Goal: Task Accomplishment & Management: Manage account settings

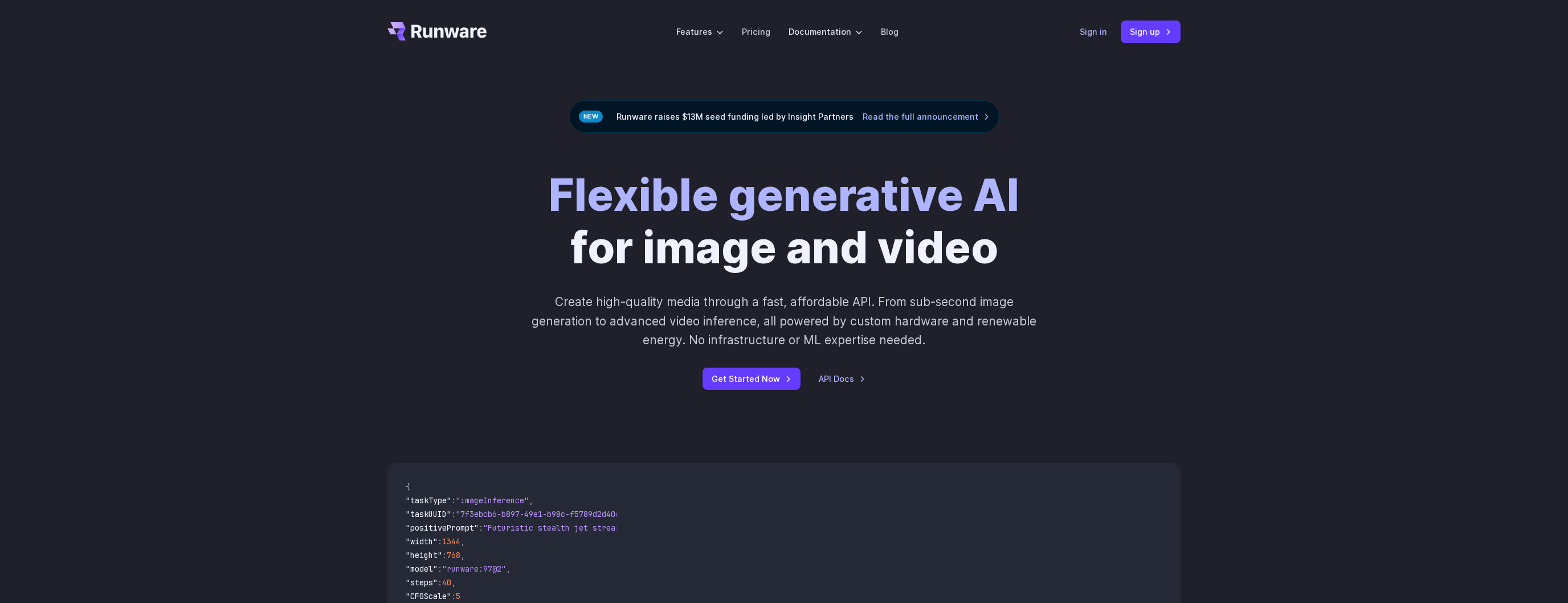
click at [1098, 30] on link "Sign in" at bounding box center [1093, 32] width 27 height 13
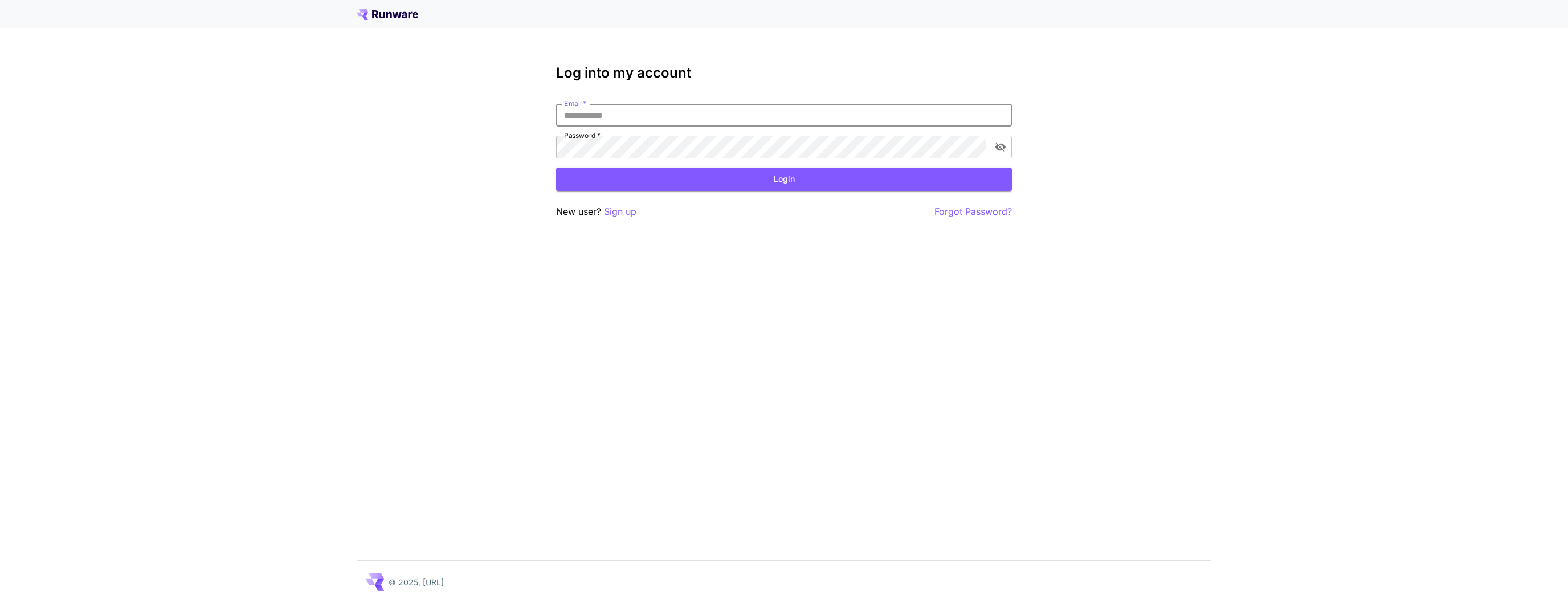
click at [780, 121] on input "Email   *" at bounding box center [784, 115] width 456 height 23
click at [623, 216] on p "Sign up" at bounding box center [620, 211] width 32 height 14
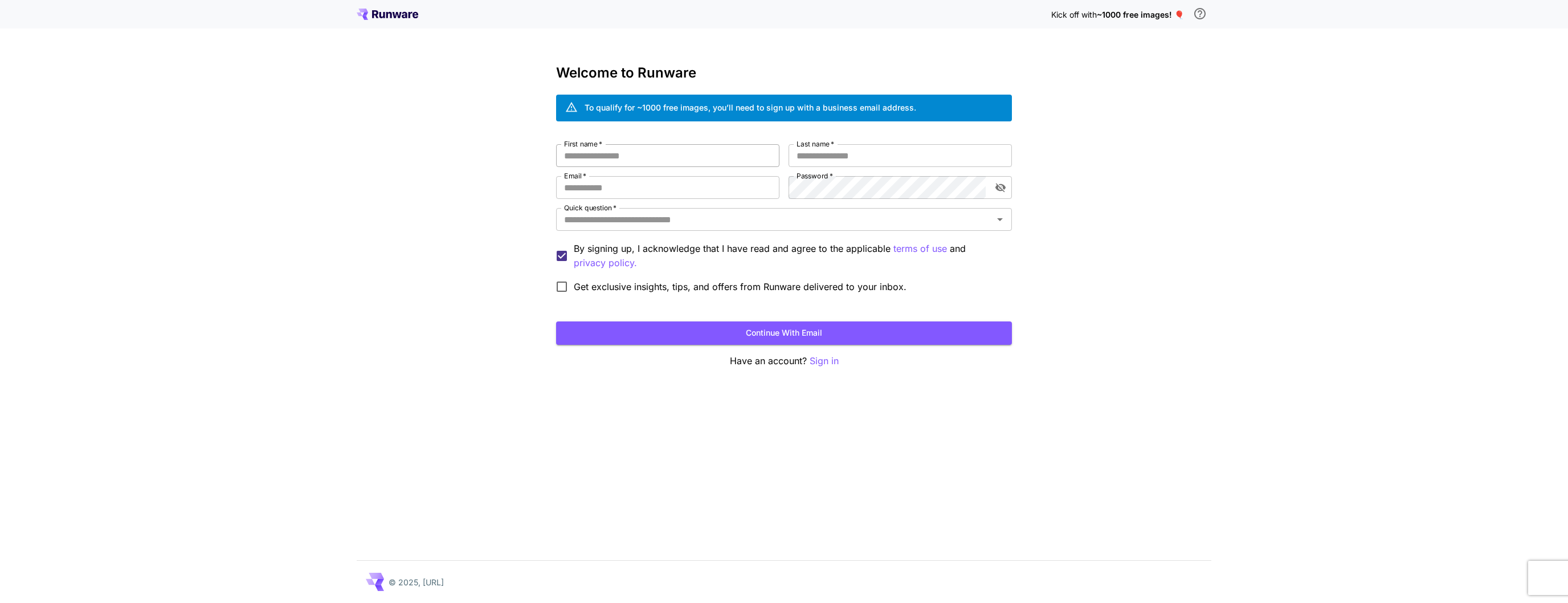
click at [660, 158] on input "First name   *" at bounding box center [668, 155] width 223 height 23
type input "*******"
type input "******"
type input "**********"
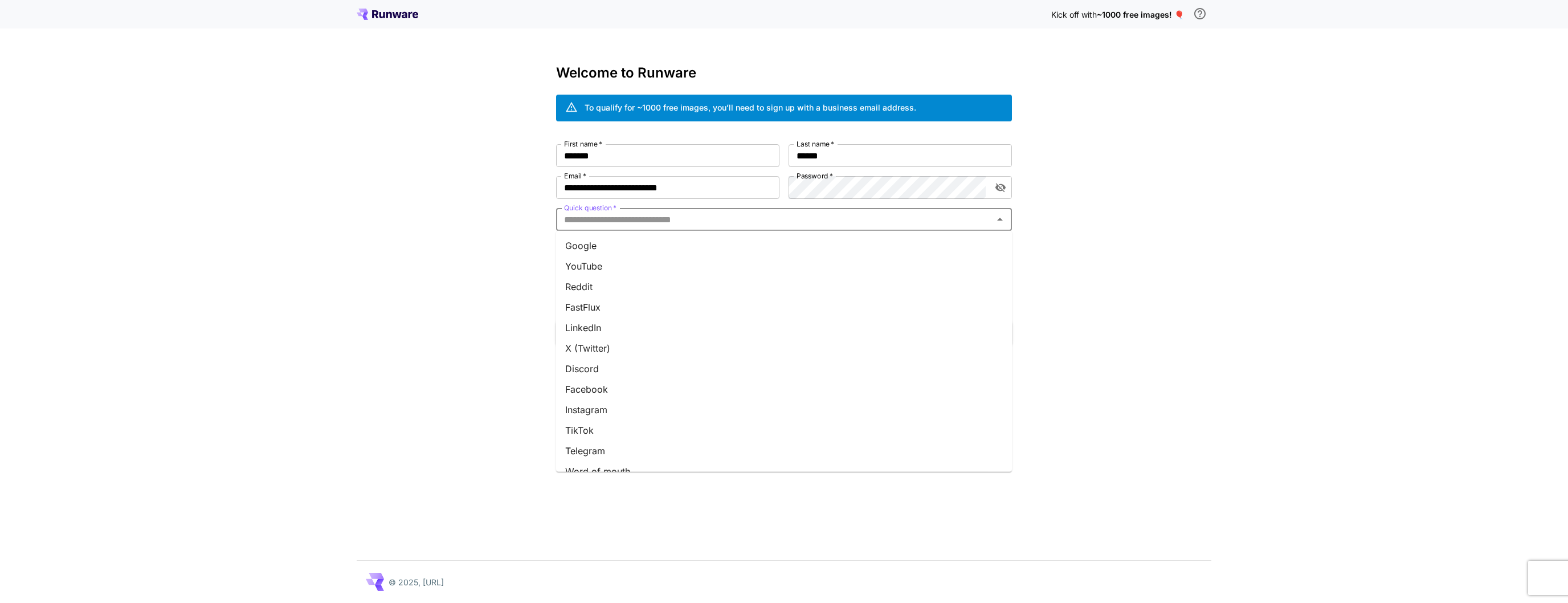
click at [803, 218] on input "Quick question   *" at bounding box center [774, 219] width 430 height 16
click at [612, 432] on li "Team invite" at bounding box center [784, 437] width 456 height 21
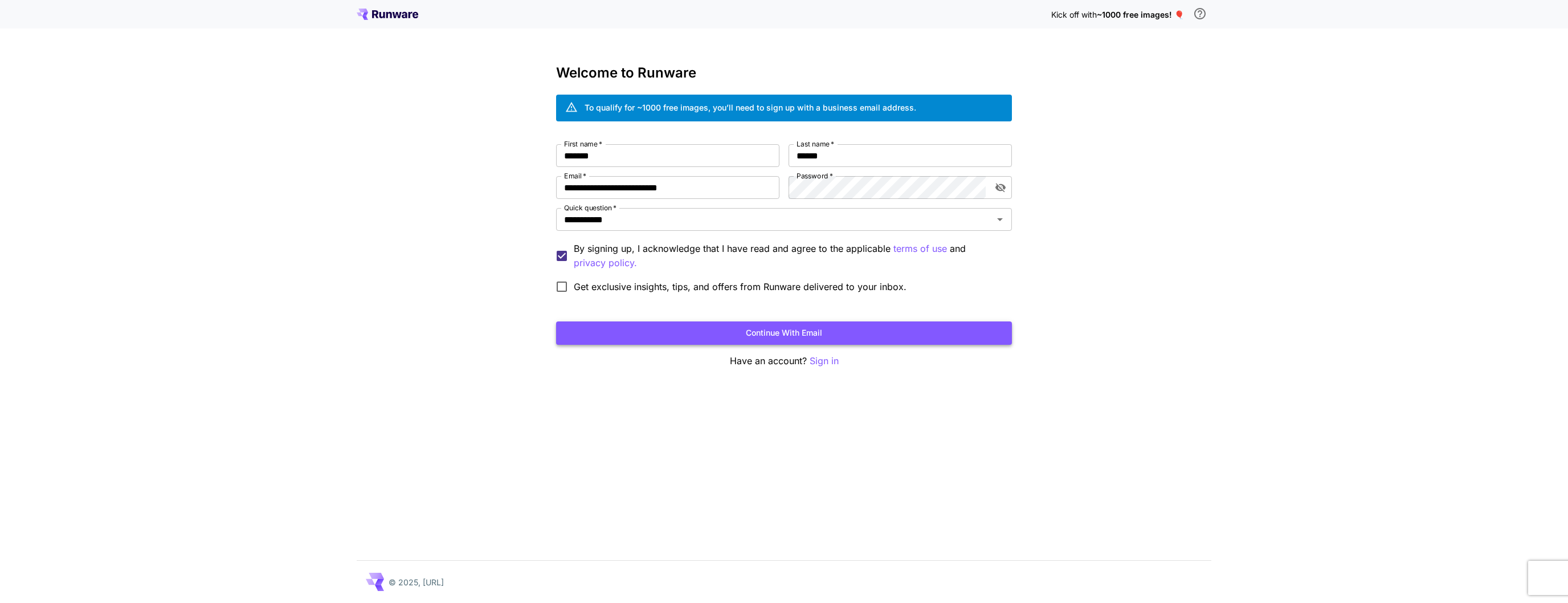
click at [595, 328] on button "Continue with email" at bounding box center [784, 333] width 456 height 23
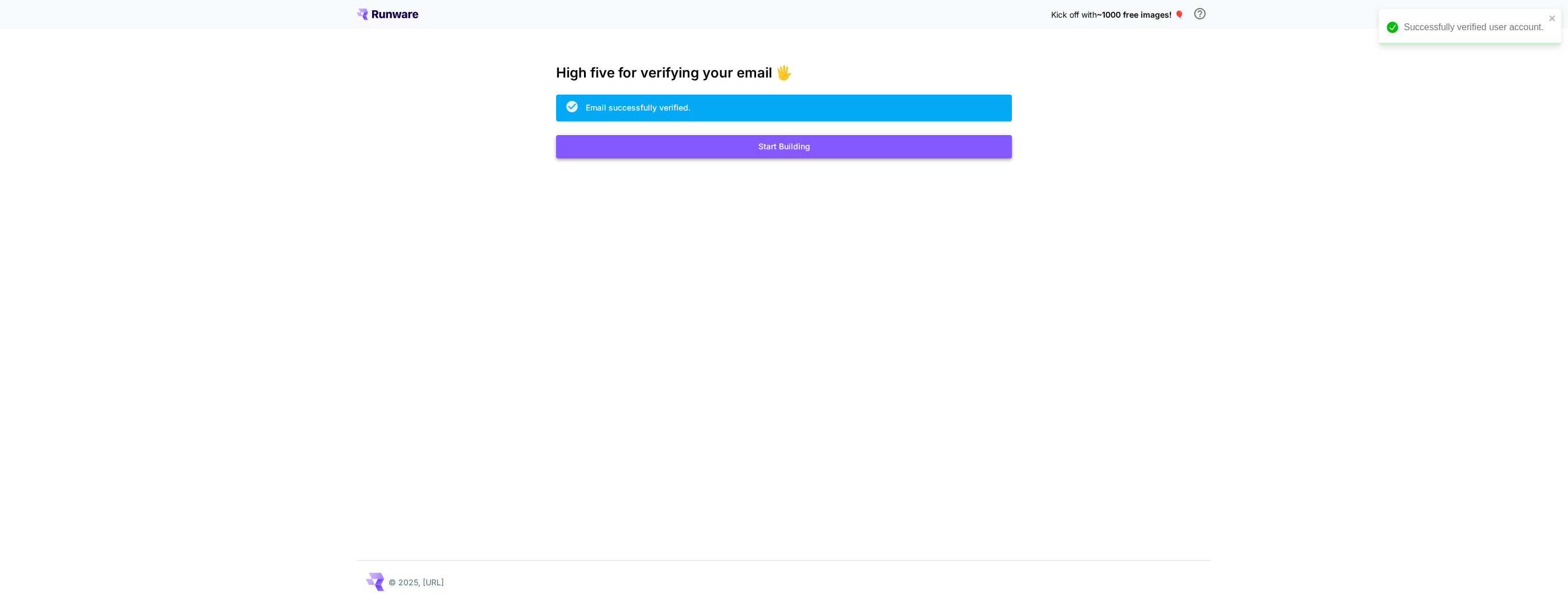
click at [769, 155] on button "Start Building" at bounding box center [784, 147] width 456 height 23
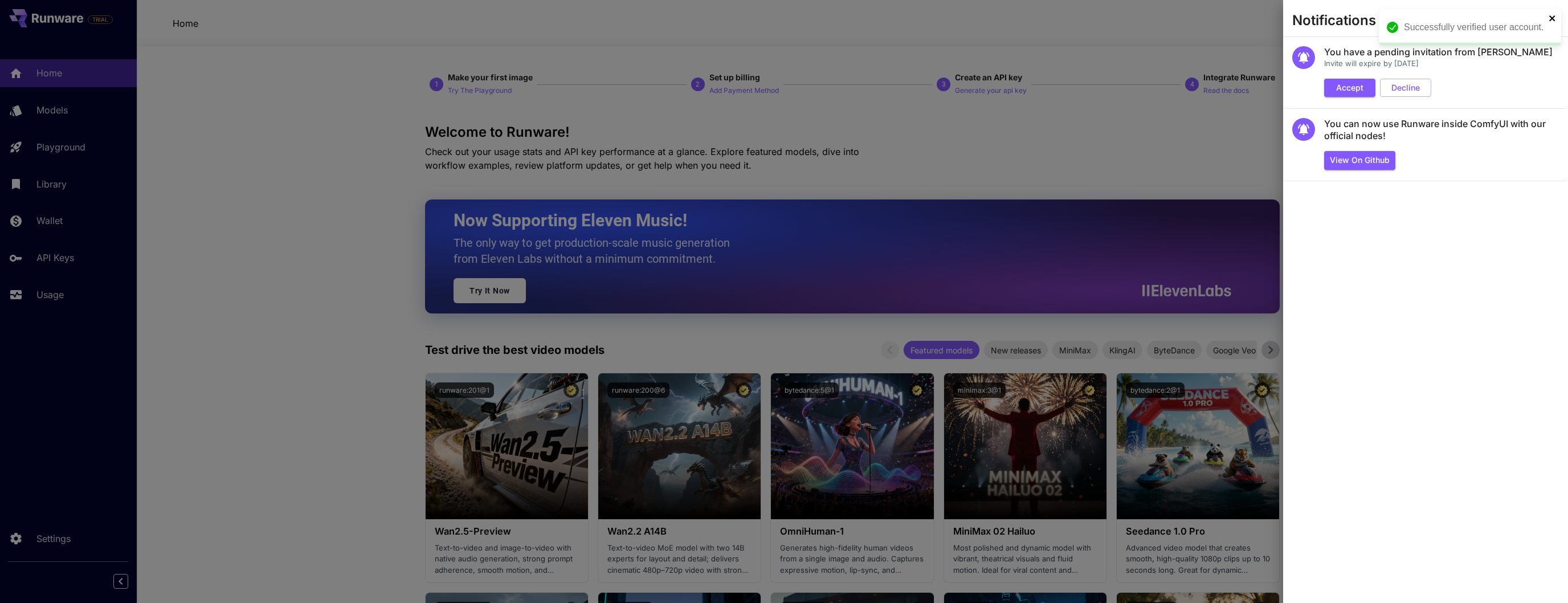
click at [1555, 18] on icon "close" at bounding box center [1552, 18] width 8 height 9
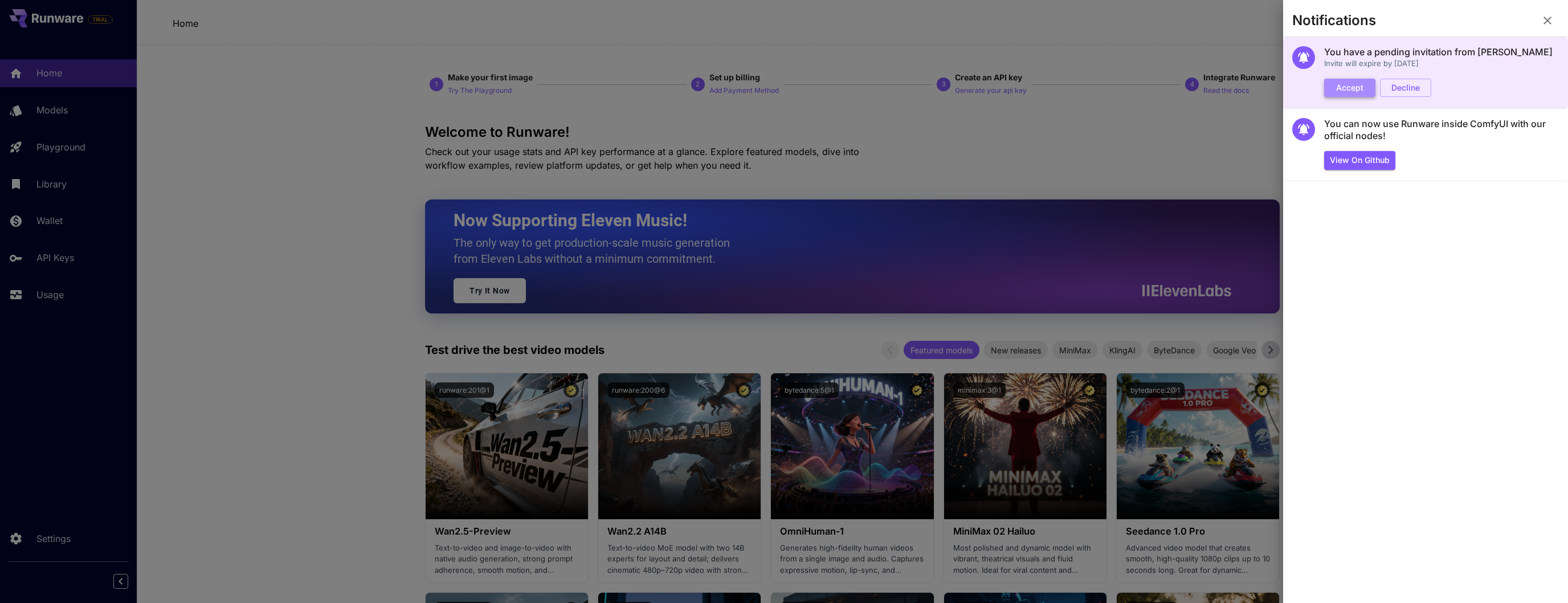
click at [1364, 84] on button "Accept" at bounding box center [1349, 88] width 51 height 19
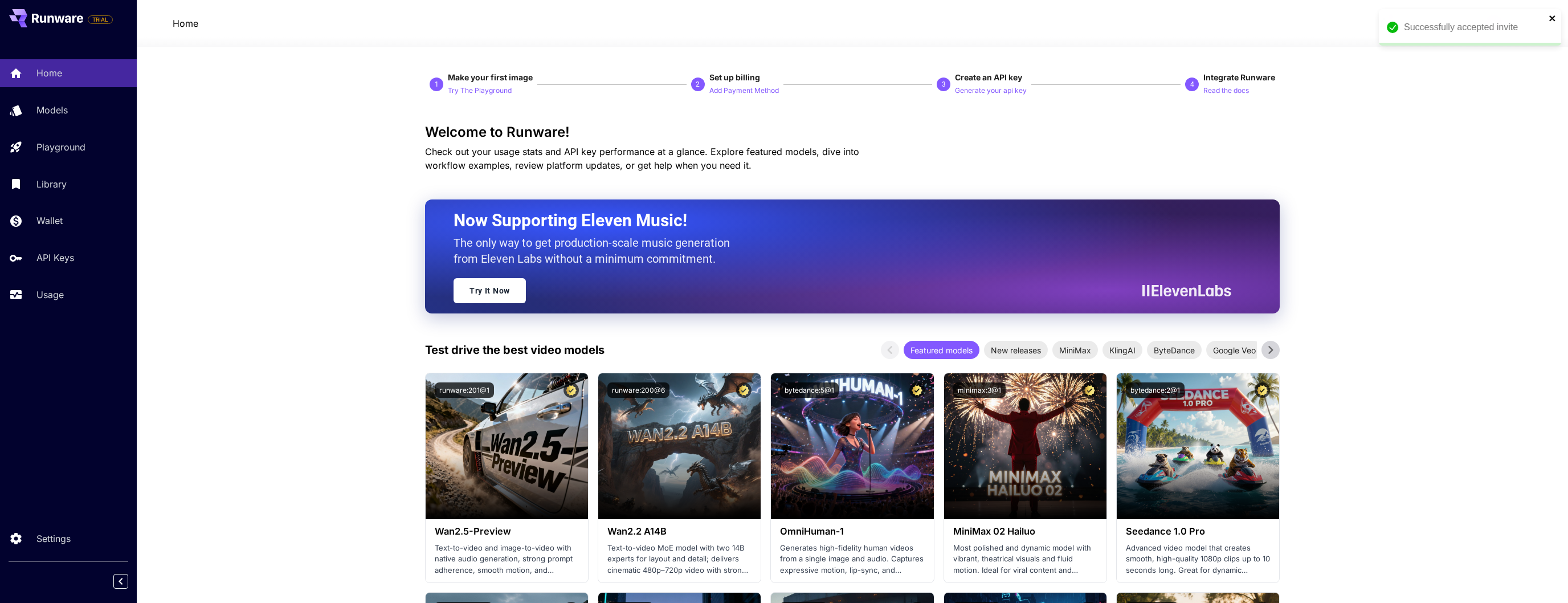
click at [1550, 19] on icon "close" at bounding box center [1552, 18] width 8 height 9
click at [1509, 19] on icon at bounding box center [1514, 23] width 13 height 13
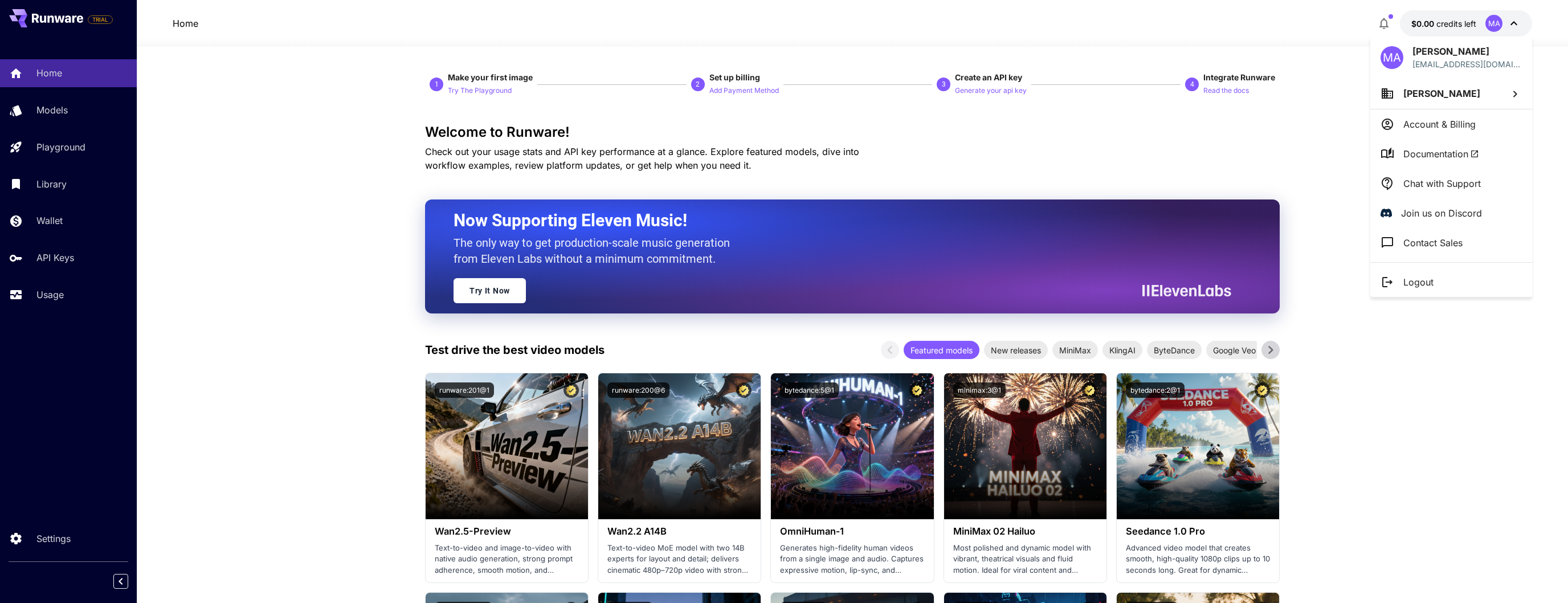
click at [1444, 119] on p "Account & Billing" at bounding box center [1439, 124] width 72 height 13
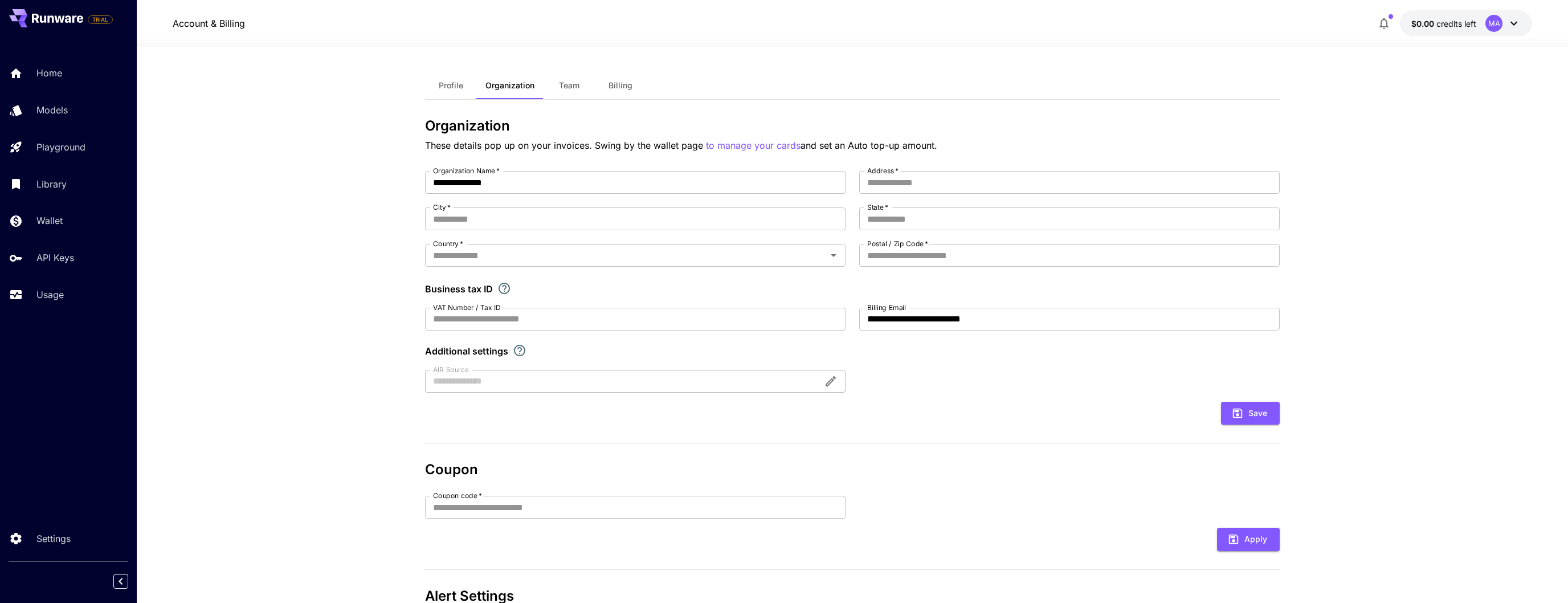
click at [446, 86] on span "Profile" at bounding box center [451, 85] width 24 height 10
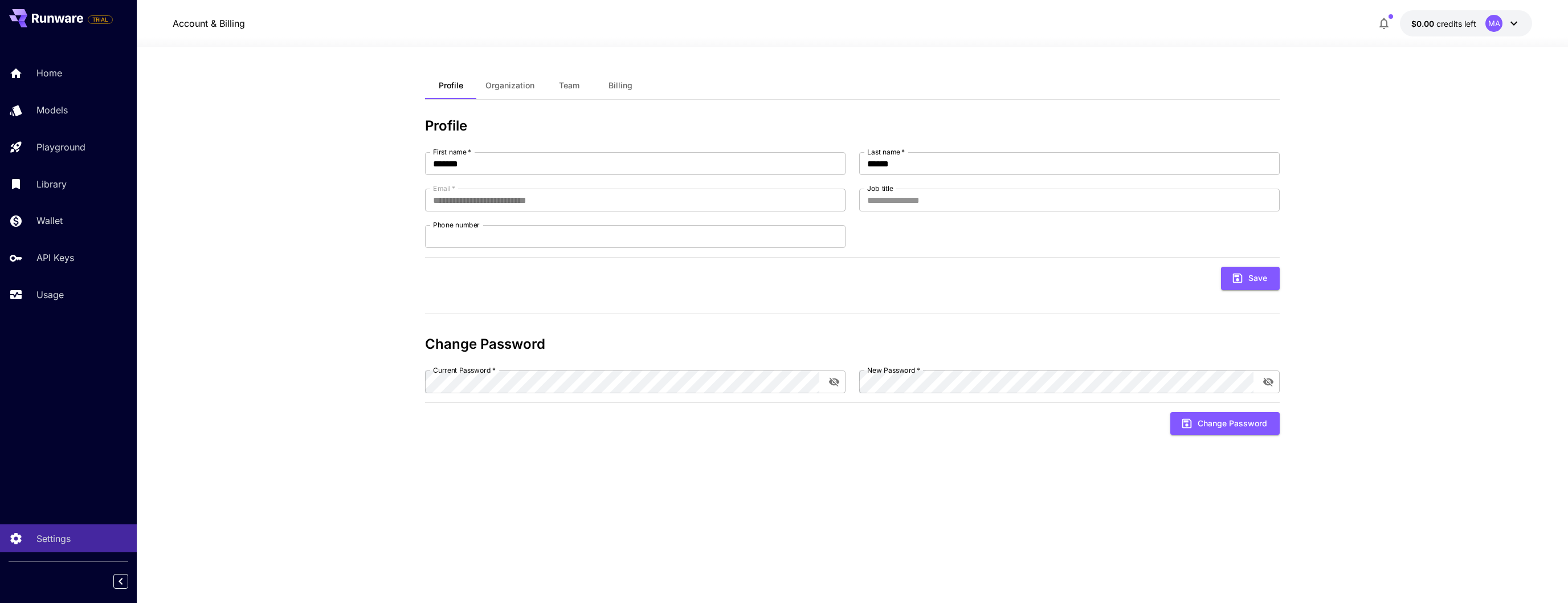
click at [567, 85] on span "Team" at bounding box center [569, 85] width 21 height 10
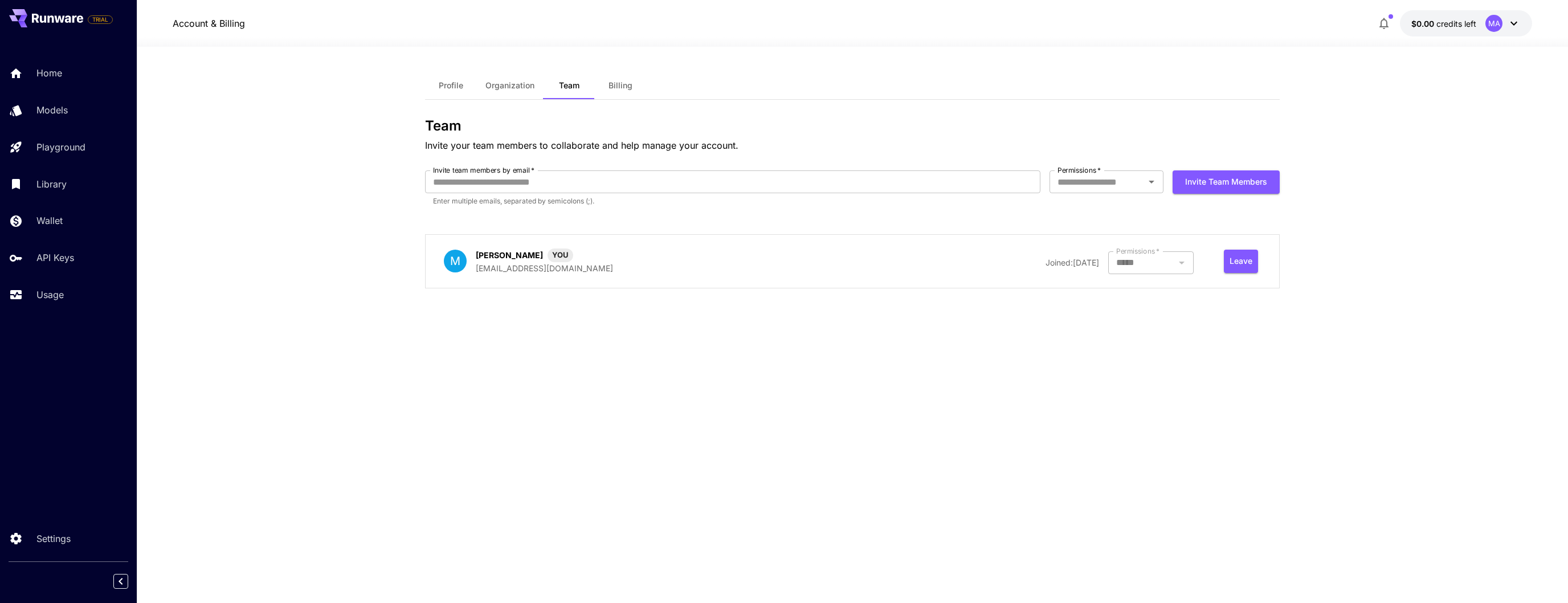
click at [515, 92] on button "Organization" at bounding box center [510, 85] width 67 height 27
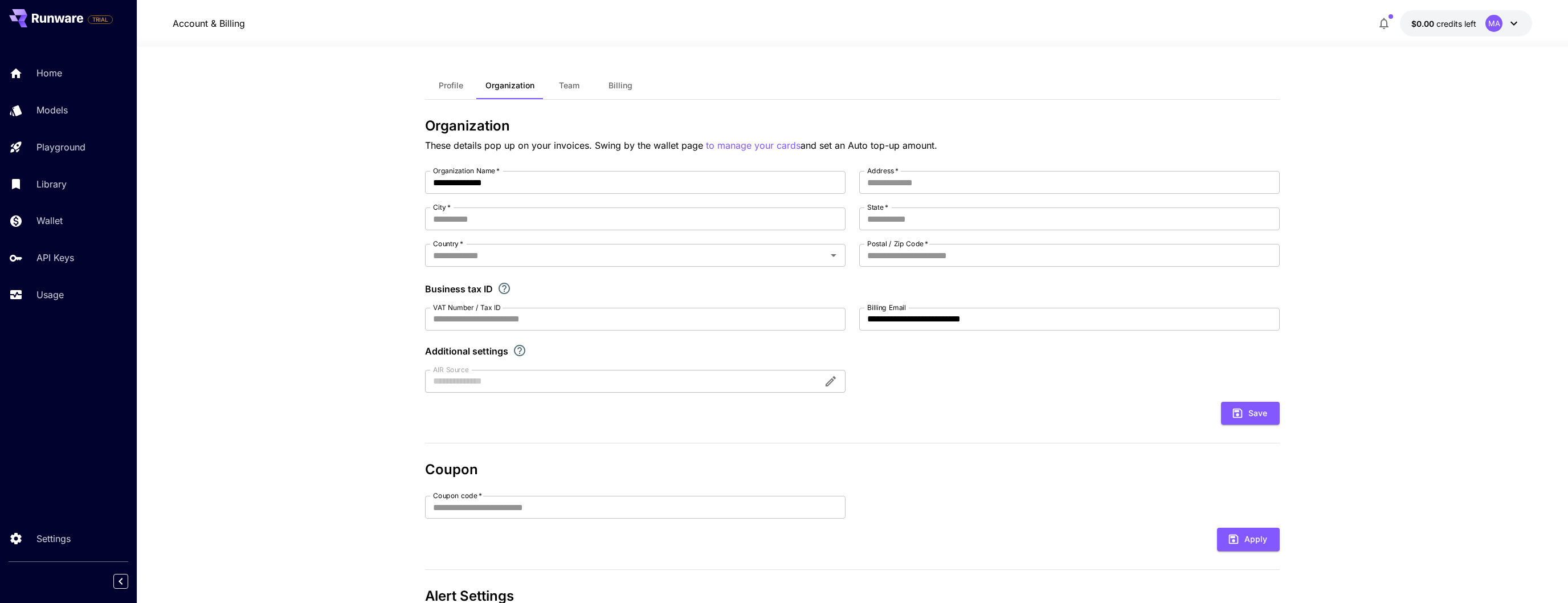
click at [622, 83] on span "Billing" at bounding box center [620, 85] width 24 height 10
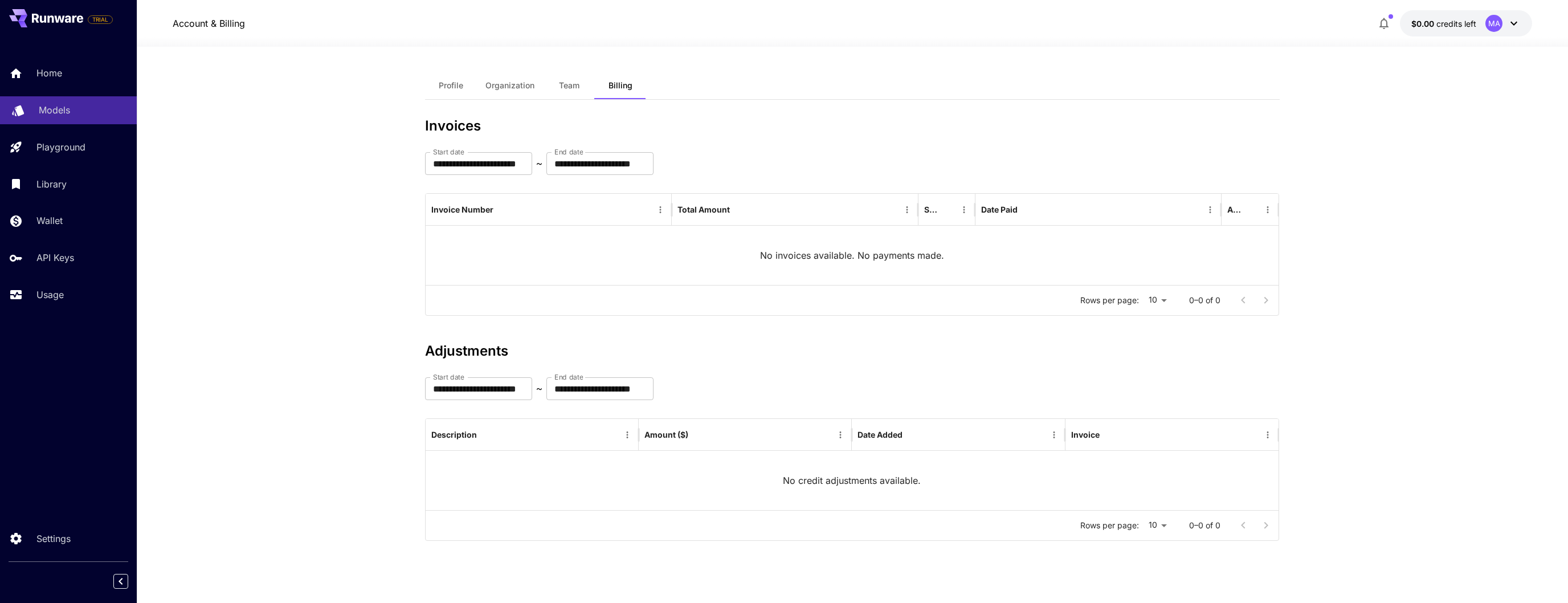
click at [70, 115] on div "Models" at bounding box center [83, 110] width 89 height 13
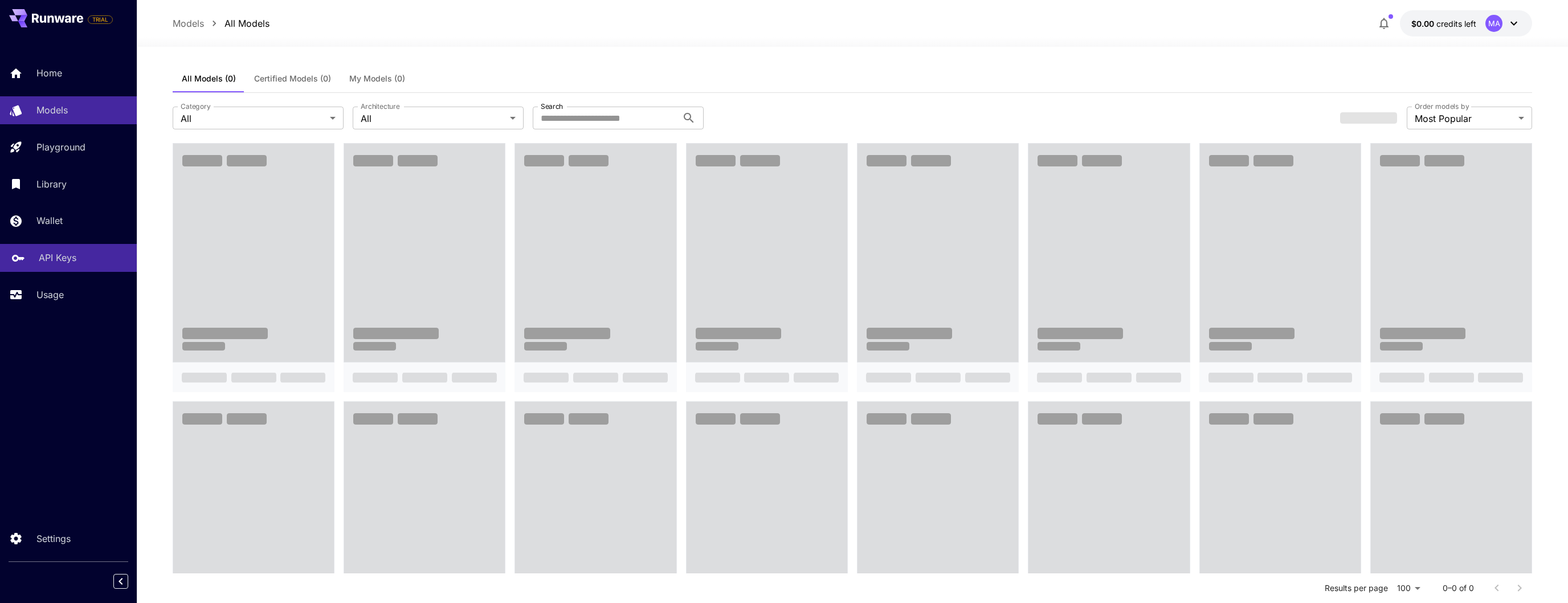
click at [66, 253] on p "API Keys" at bounding box center [58, 258] width 38 height 13
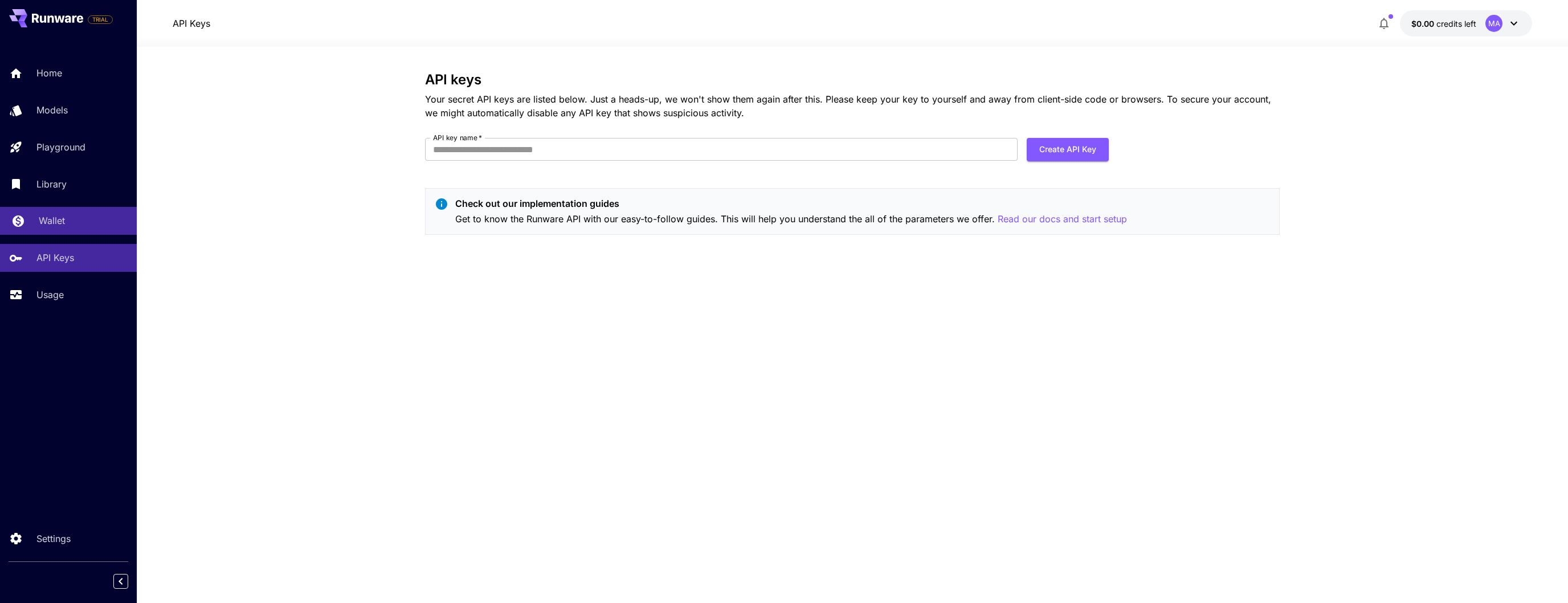
click at [76, 225] on div "Wallet" at bounding box center [83, 220] width 89 height 13
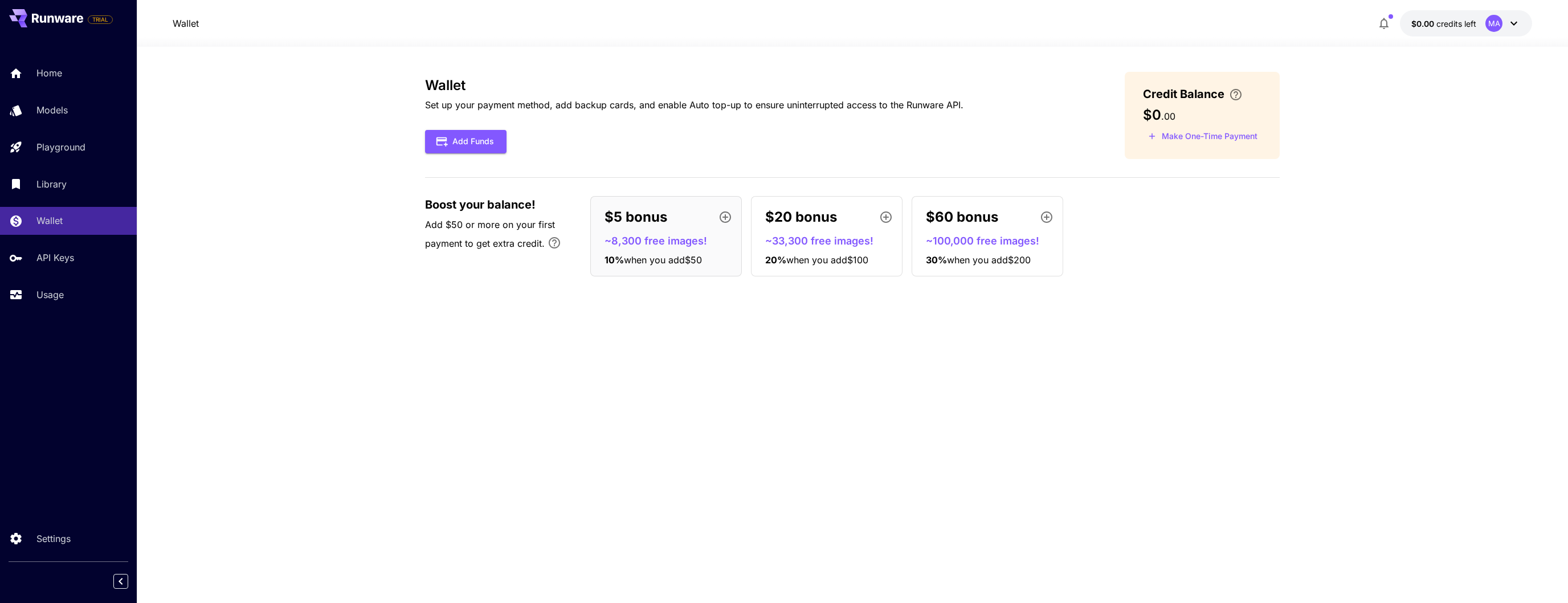
click at [1470, 24] on span "credits left" at bounding box center [1457, 24] width 40 height 10
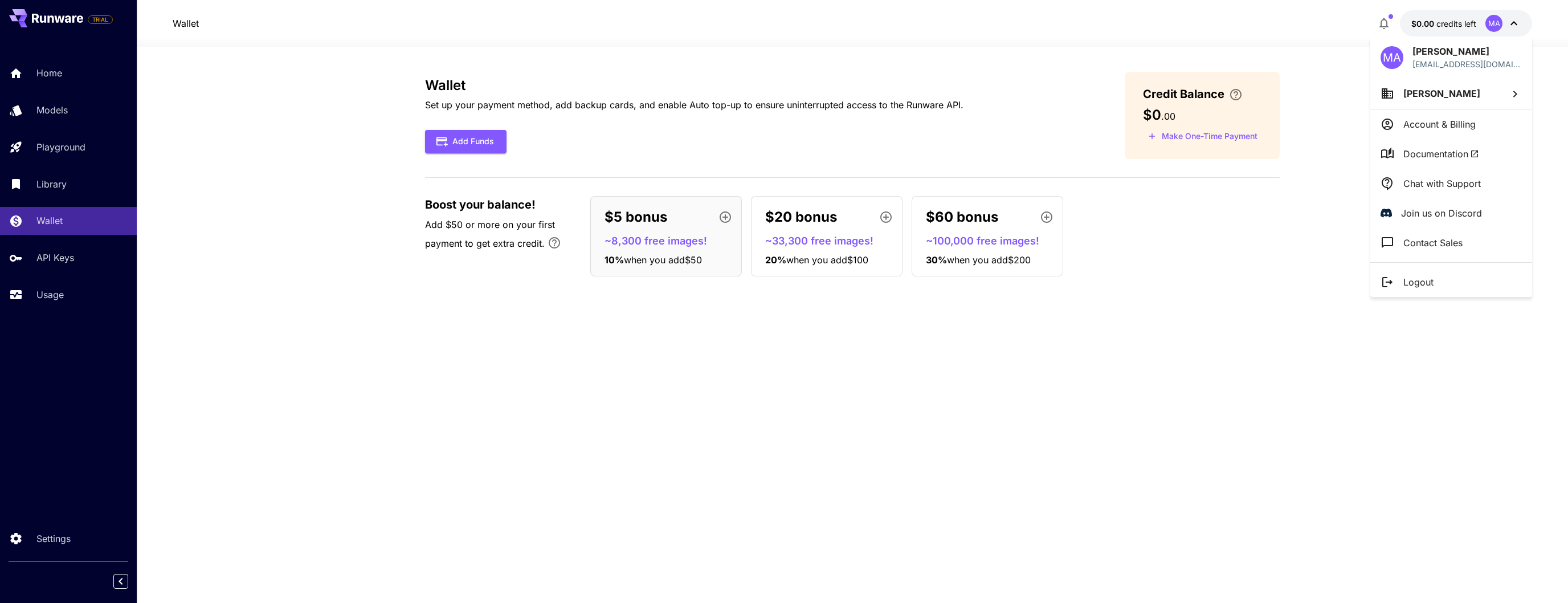
click at [1385, 23] on div at bounding box center [784, 302] width 1568 height 603
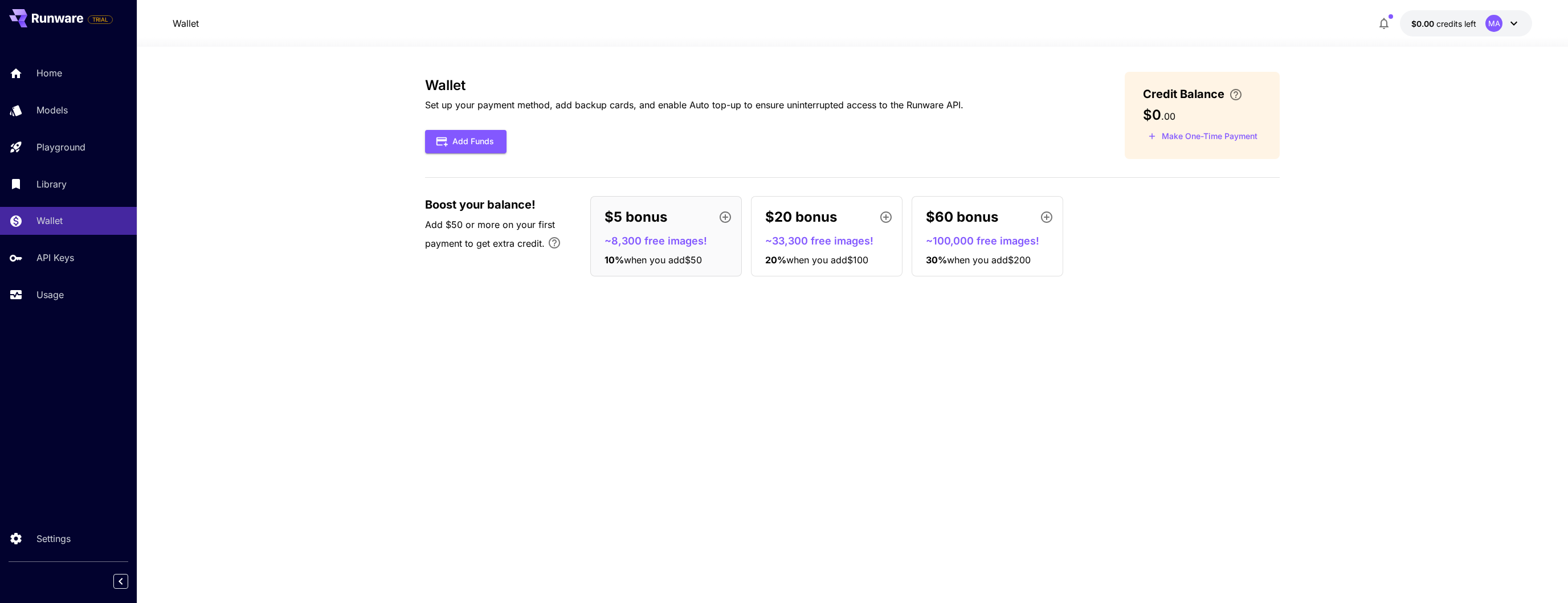
click at [1384, 24] on icon "button" at bounding box center [1384, 23] width 13 height 13
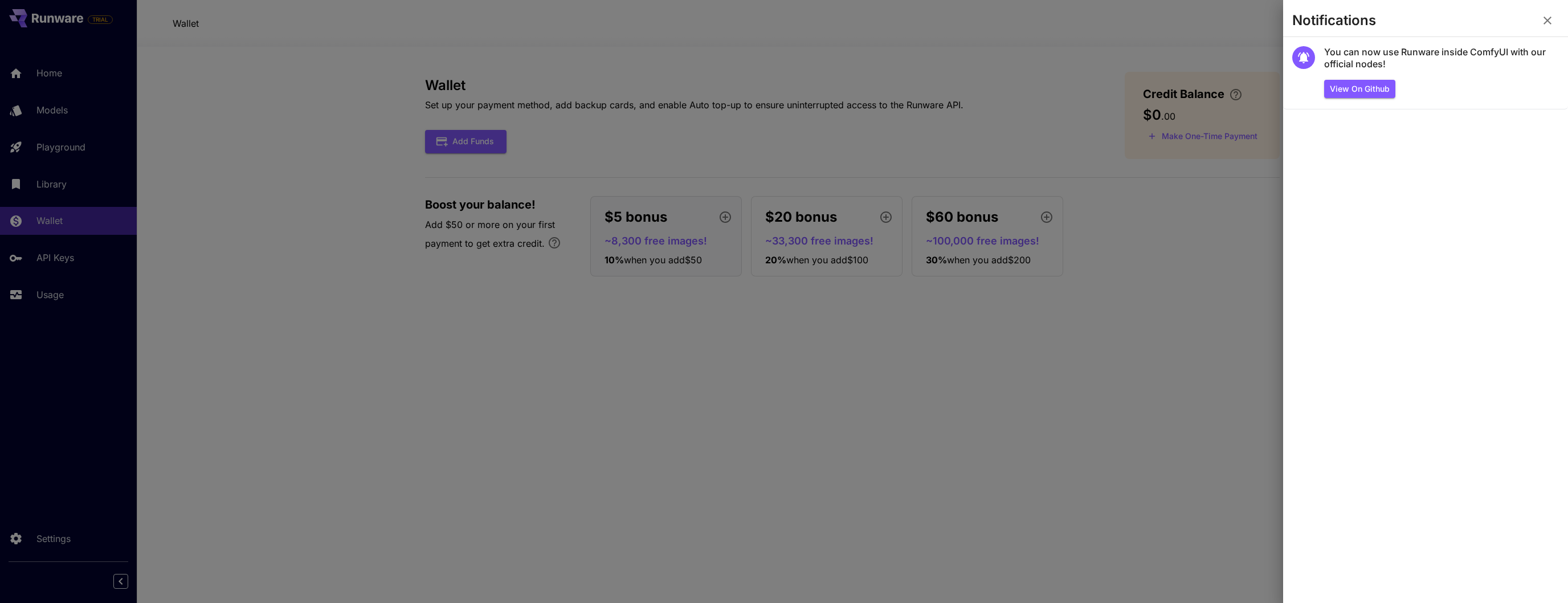
click at [1541, 19] on icon "button" at bounding box center [1547, 20] width 13 height 13
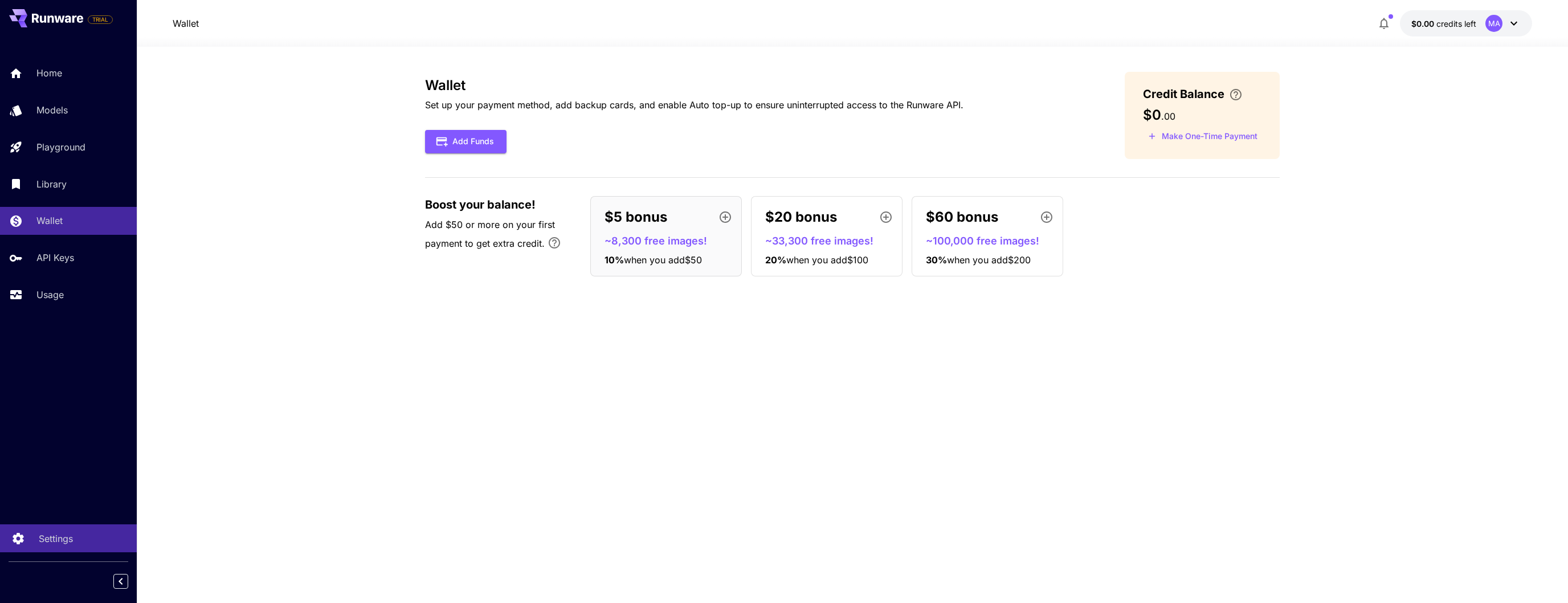
click at [51, 532] on p "Settings" at bounding box center [56, 538] width 34 height 13
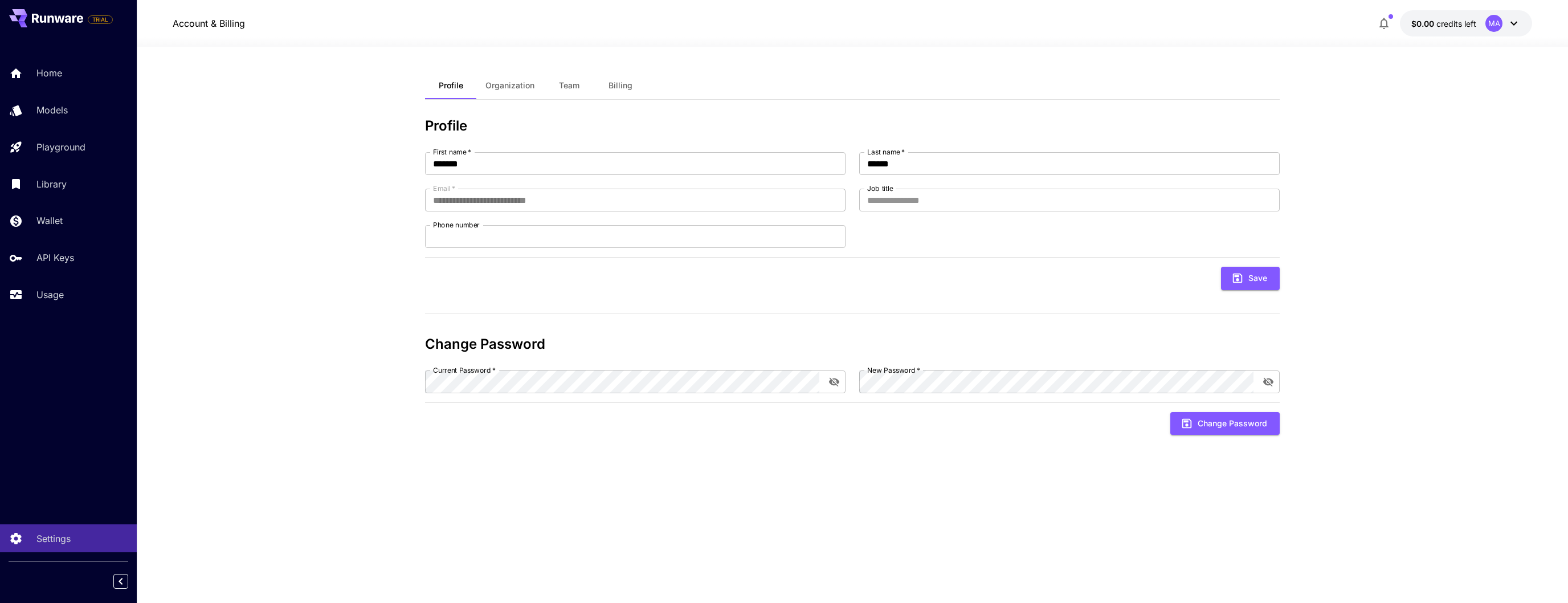
click at [1512, 24] on icon at bounding box center [1513, 24] width 7 height 4
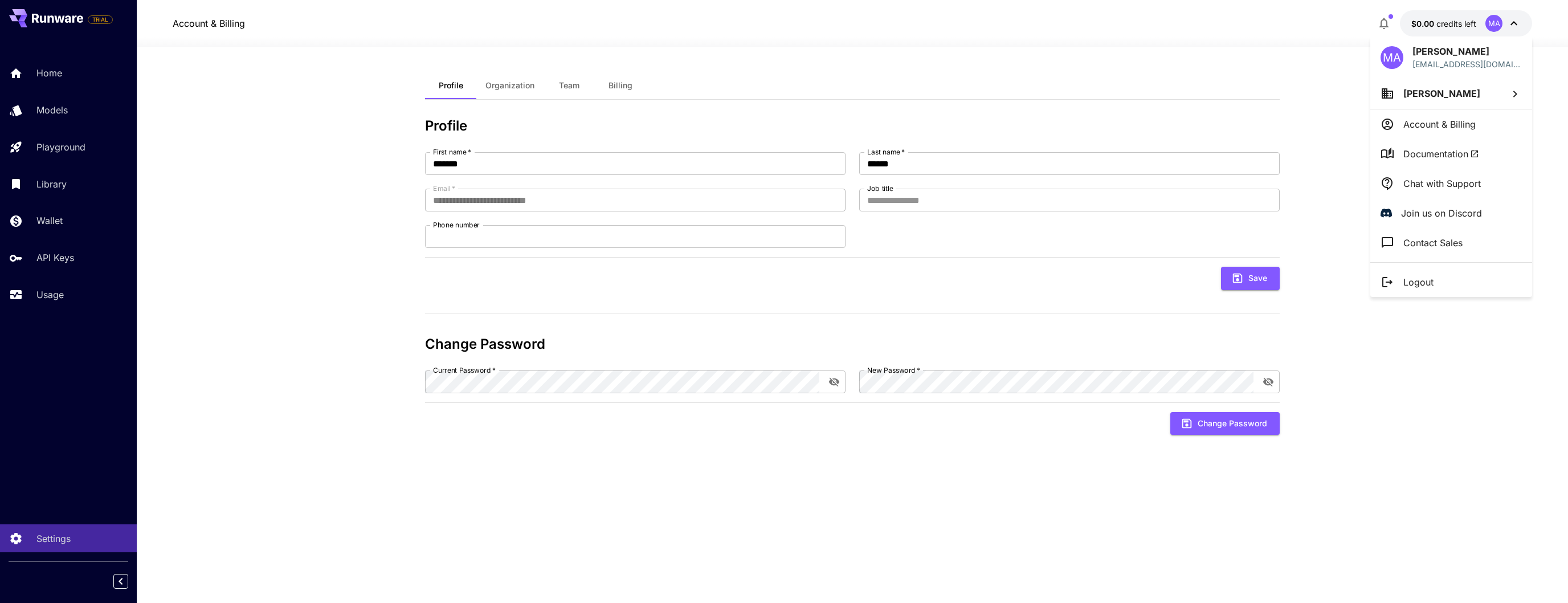
click at [1415, 275] on p "Logout" at bounding box center [1418, 282] width 30 height 13
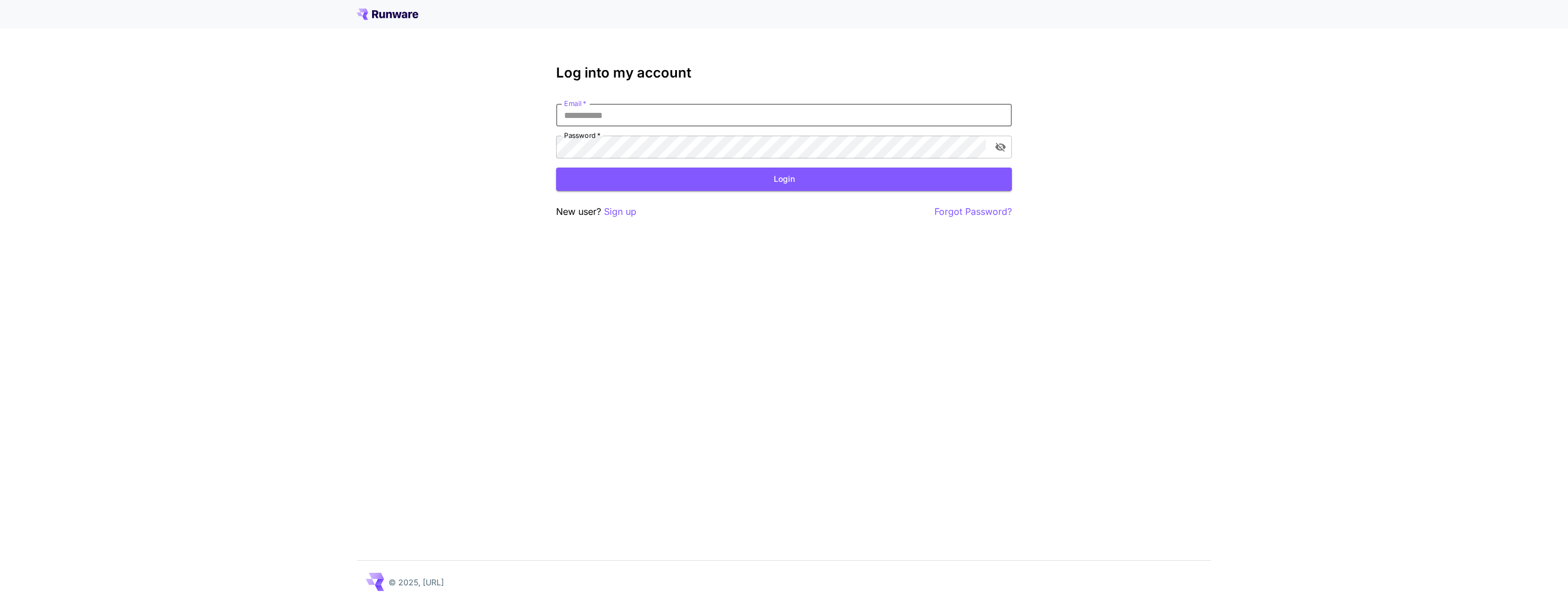
click at [699, 119] on input "Email   *" at bounding box center [784, 115] width 456 height 23
type input "**********"
click at [711, 174] on button "Login" at bounding box center [784, 179] width 456 height 23
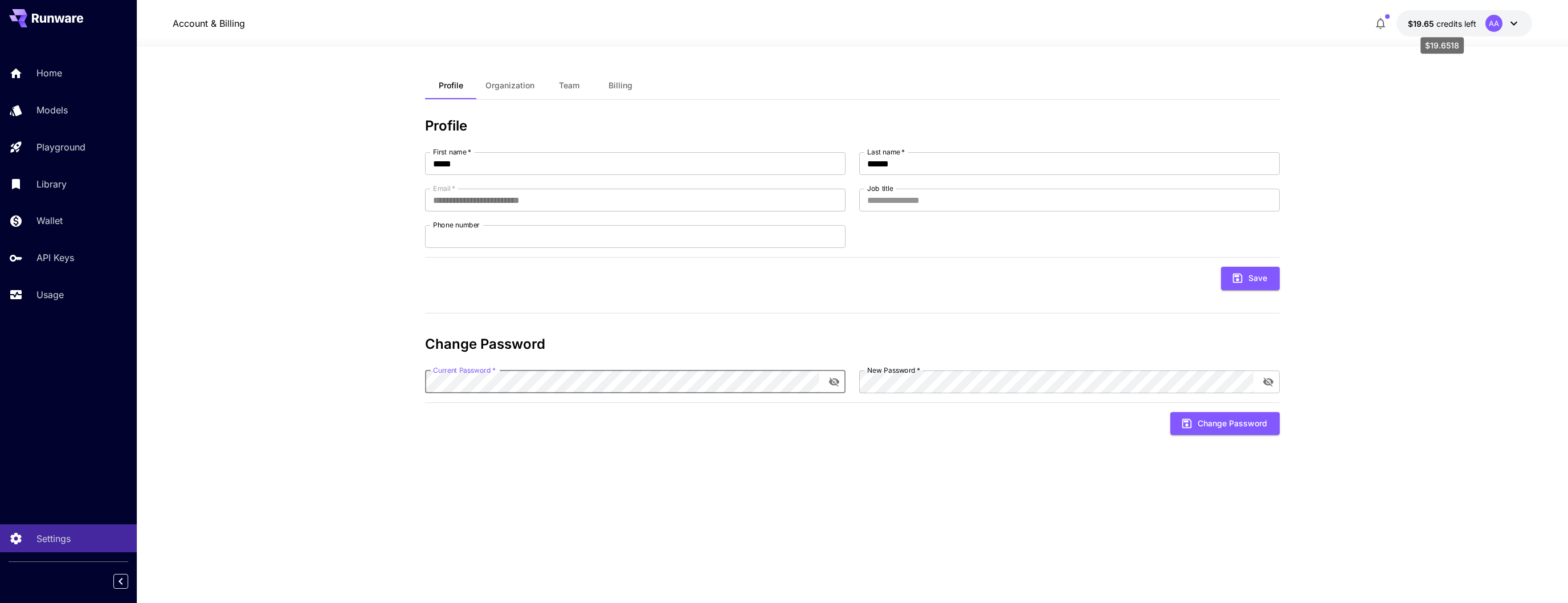
click at [1474, 29] on p "$19.65 credits left" at bounding box center [1442, 24] width 68 height 12
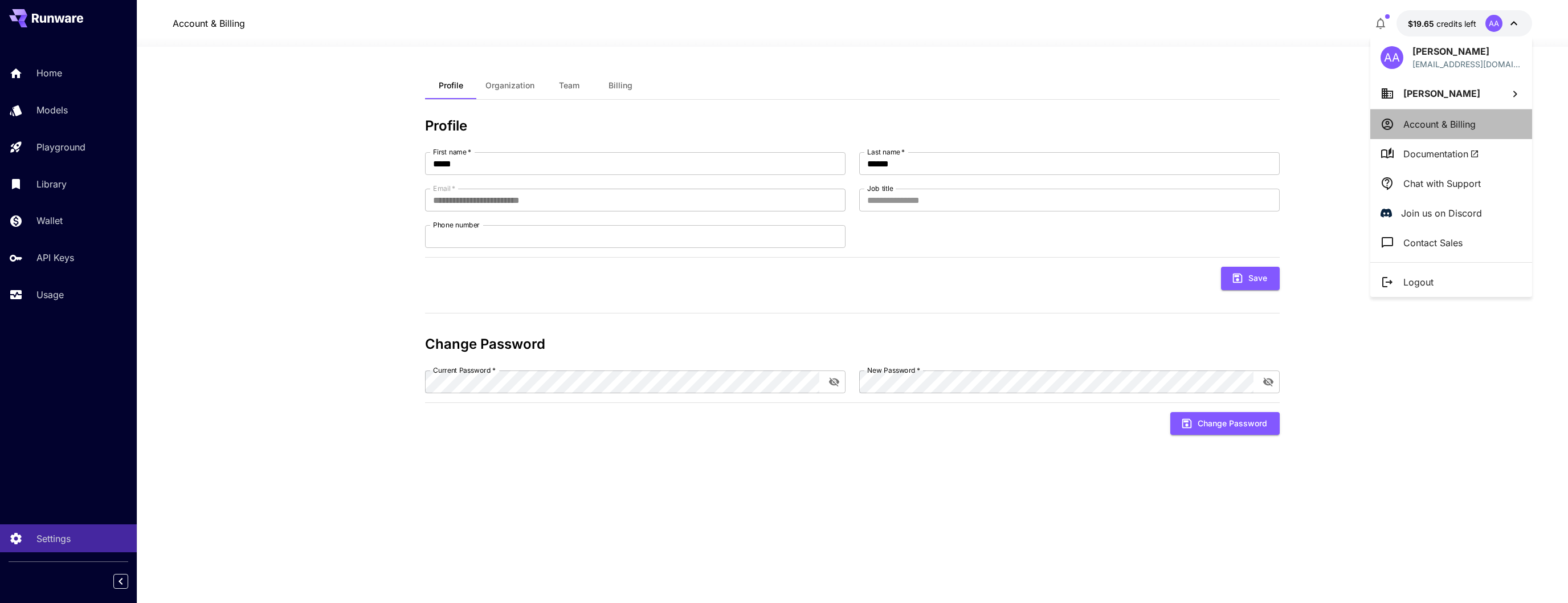
click at [1445, 127] on p "Account & Billing" at bounding box center [1439, 124] width 72 height 13
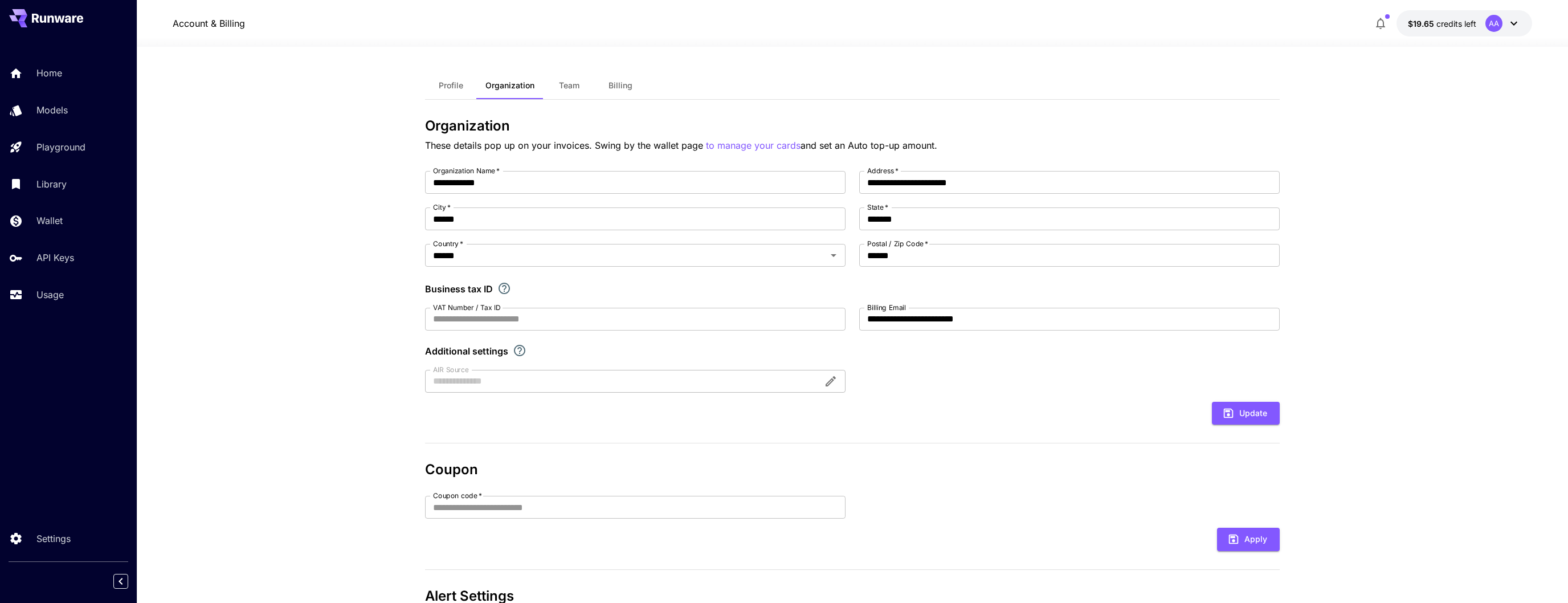
click at [457, 89] on span "Profile" at bounding box center [451, 85] width 24 height 10
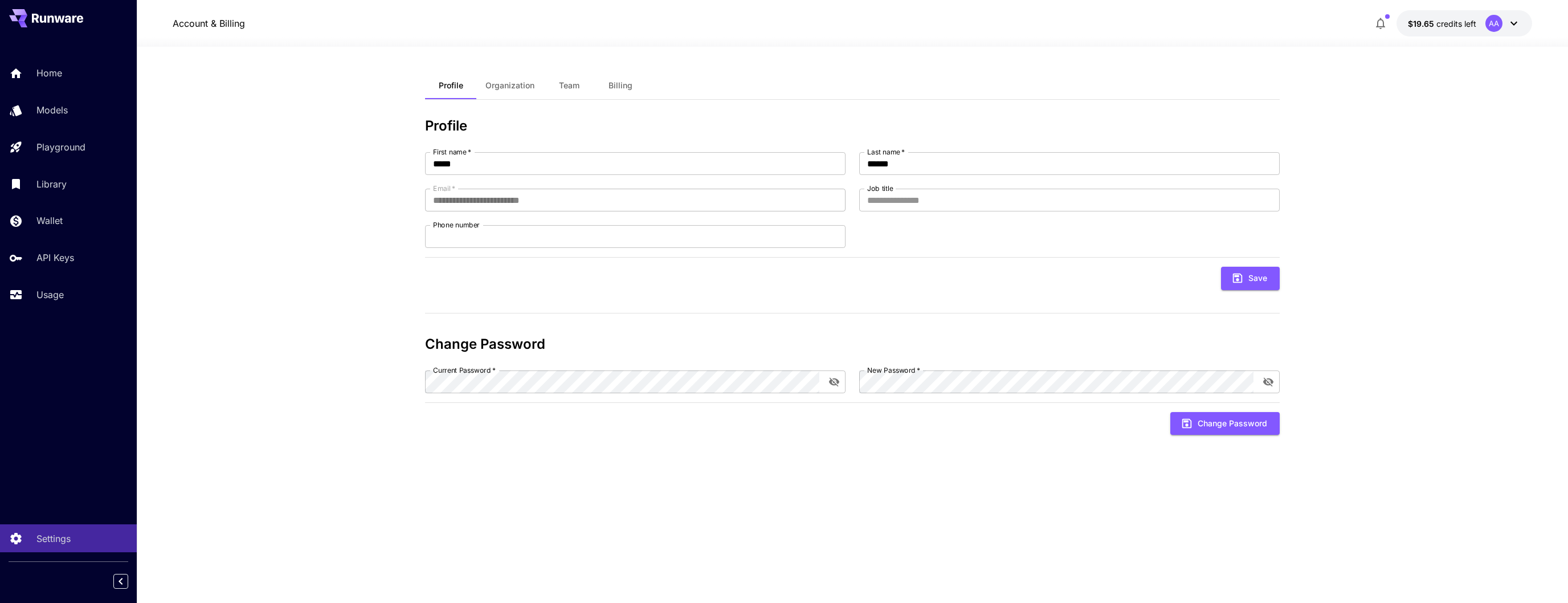
click at [569, 85] on span "Team" at bounding box center [569, 85] width 21 height 10
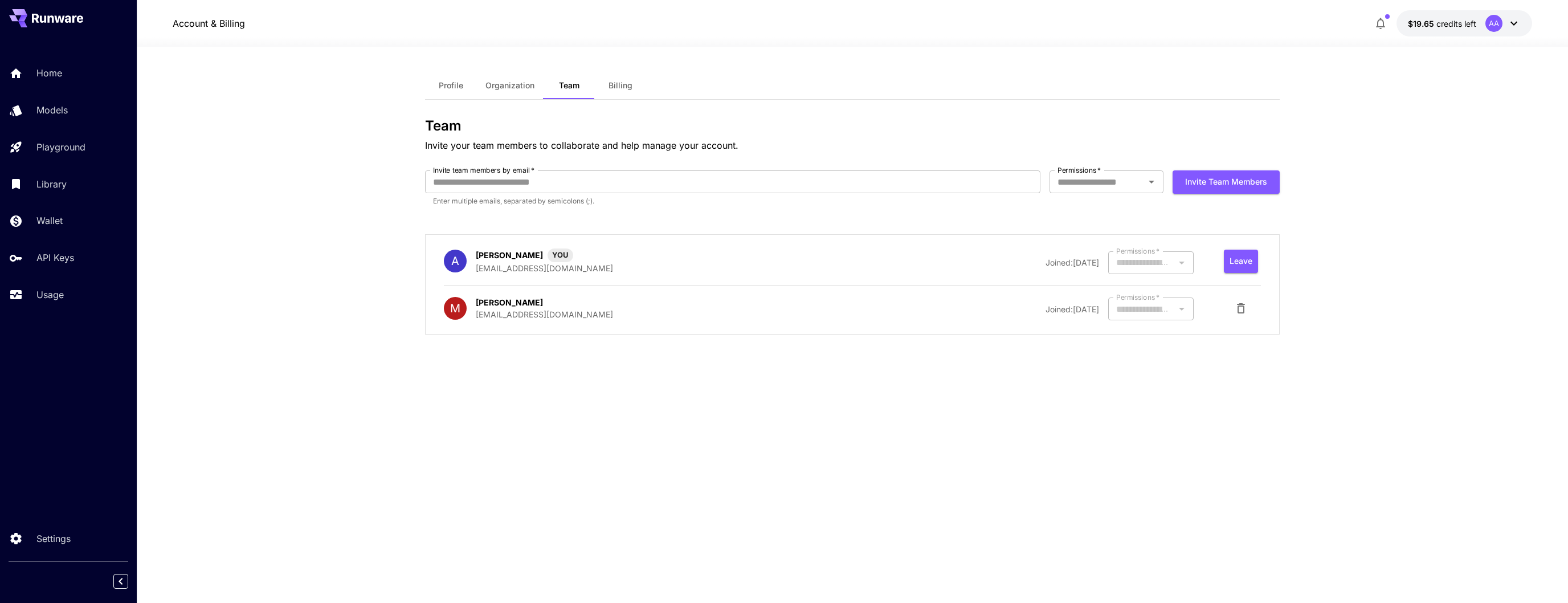
click at [609, 88] on span "Billing" at bounding box center [620, 85] width 24 height 10
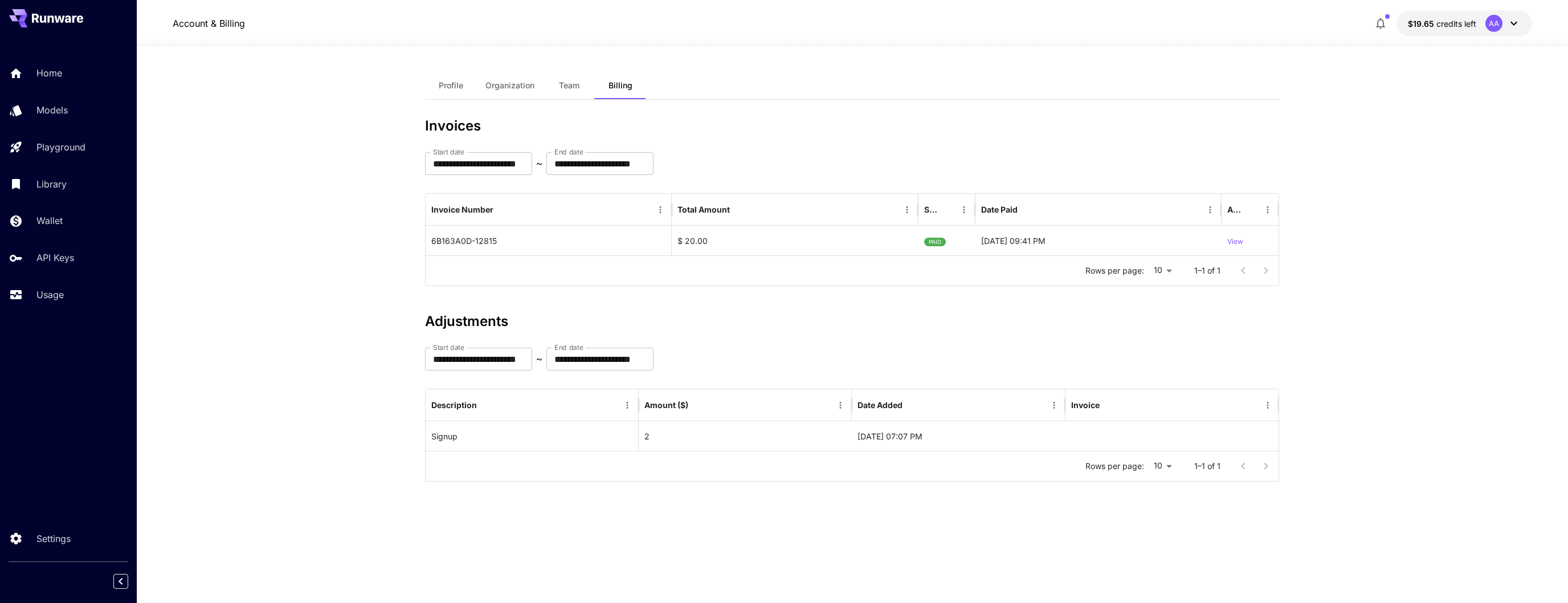
click at [455, 87] on span "Profile" at bounding box center [451, 85] width 24 height 10
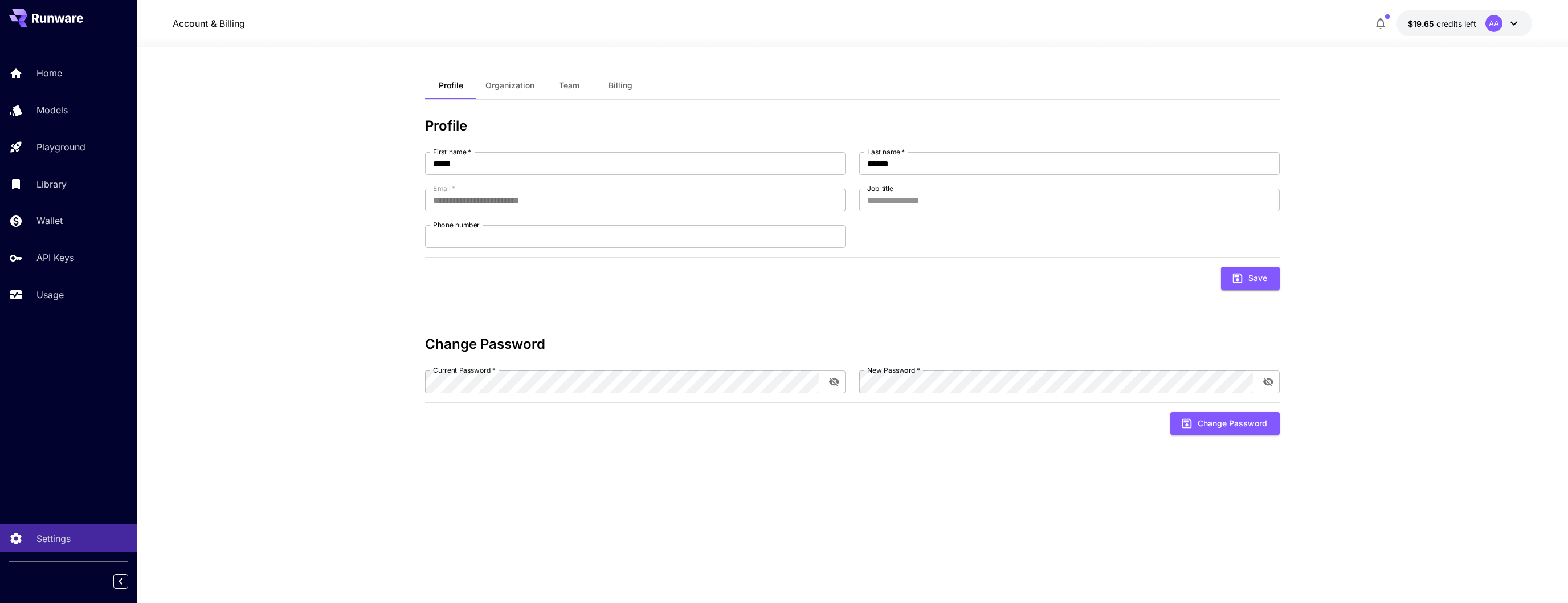
click at [487, 90] on span "Organization" at bounding box center [510, 85] width 49 height 10
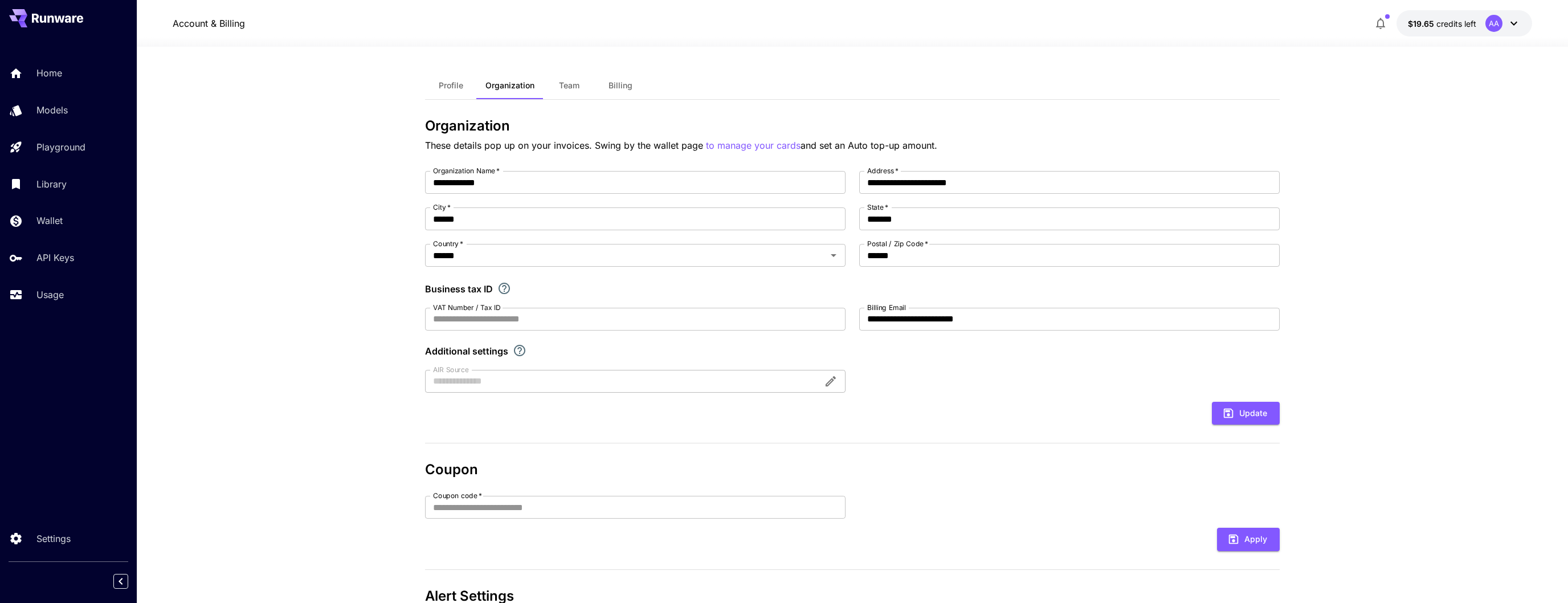
click at [571, 87] on span "Team" at bounding box center [569, 85] width 21 height 10
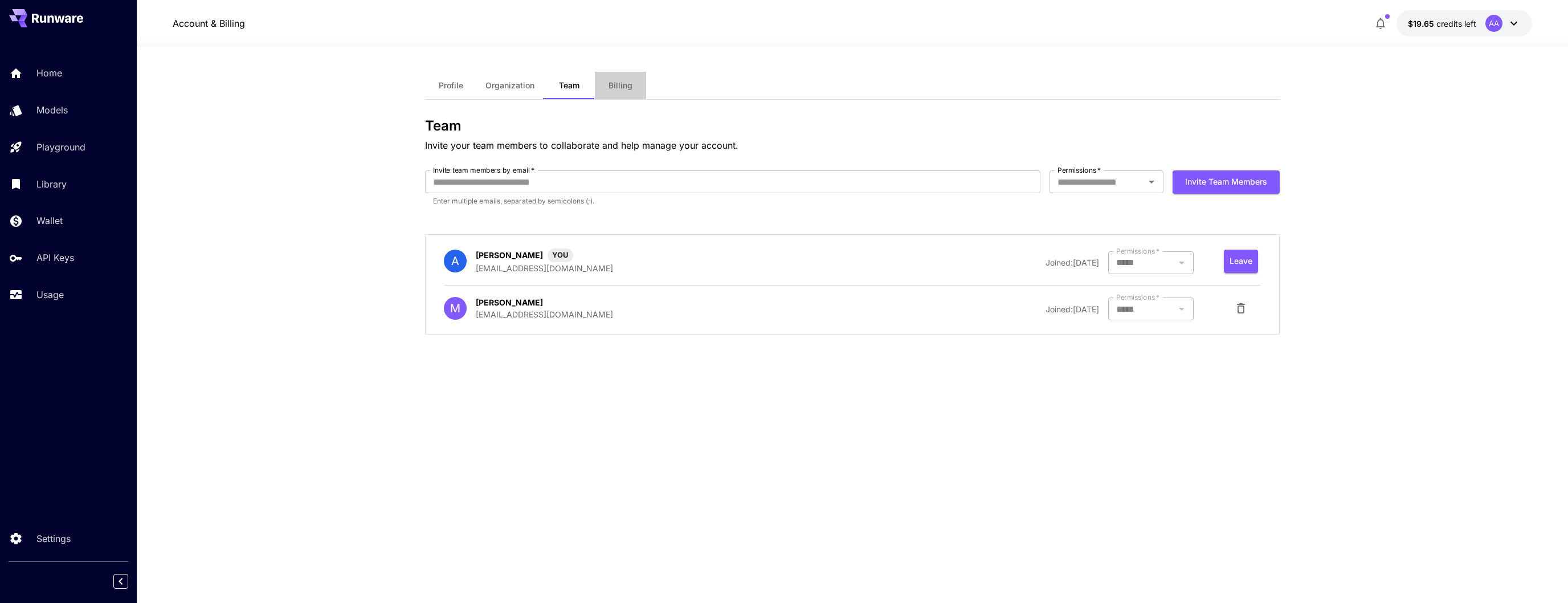
click at [622, 85] on span "Billing" at bounding box center [620, 85] width 24 height 10
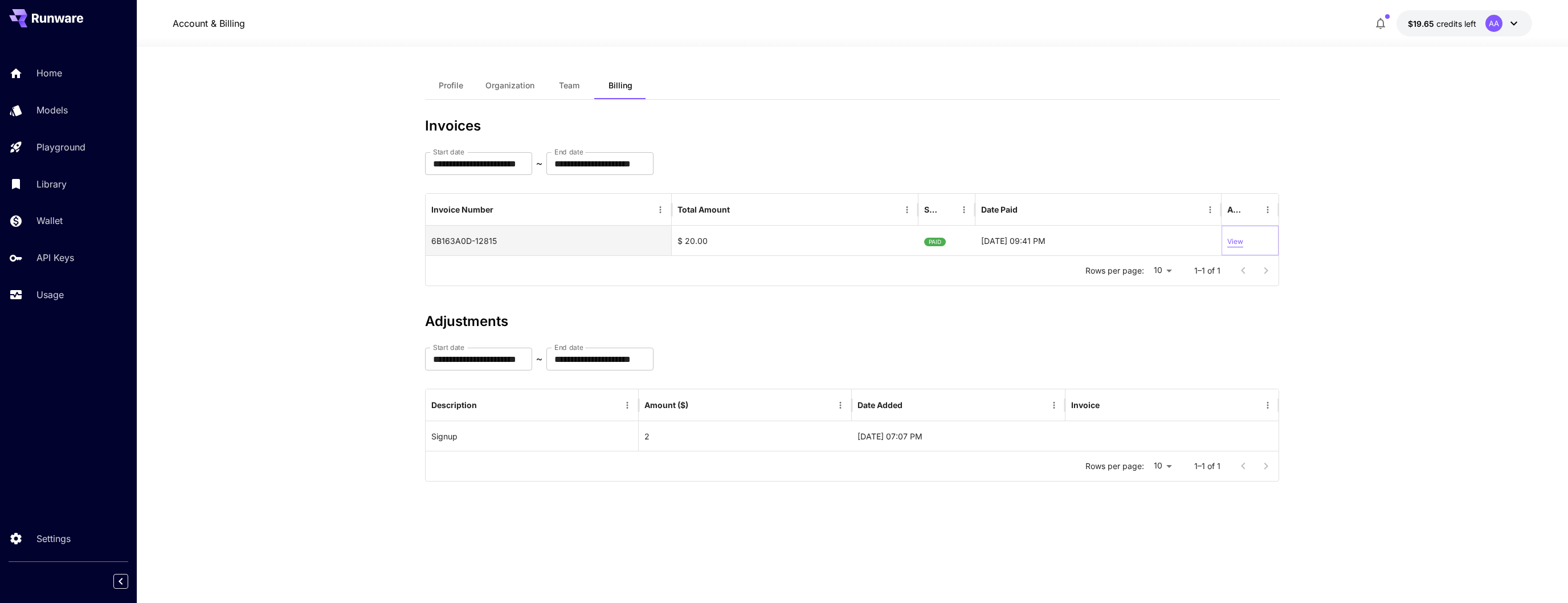
click at [1237, 241] on p "View" at bounding box center [1235, 242] width 16 height 11
click at [599, 433] on div "Signup" at bounding box center [532, 437] width 201 height 29
click at [662, 436] on div "2" at bounding box center [745, 436] width 213 height 30
click at [1469, 29] on p "$19.65 credits left" at bounding box center [1442, 24] width 68 height 12
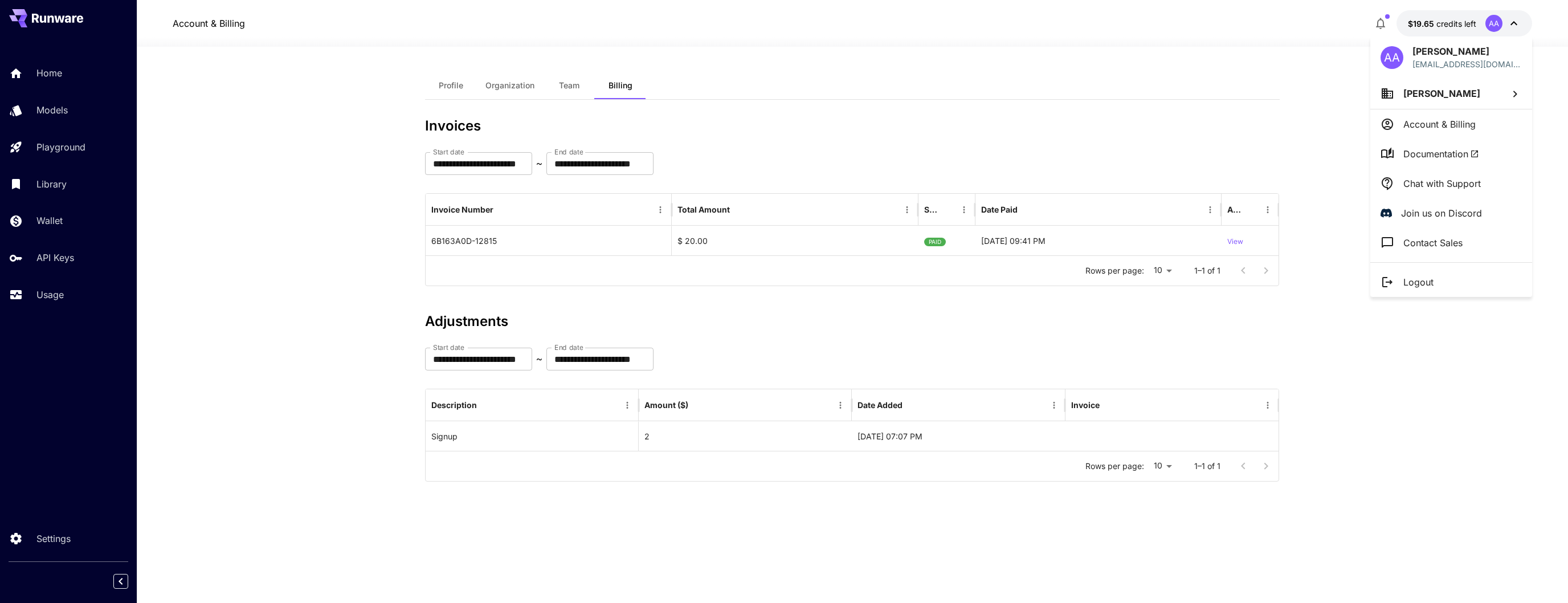
click at [875, 115] on div at bounding box center [784, 302] width 1568 height 603
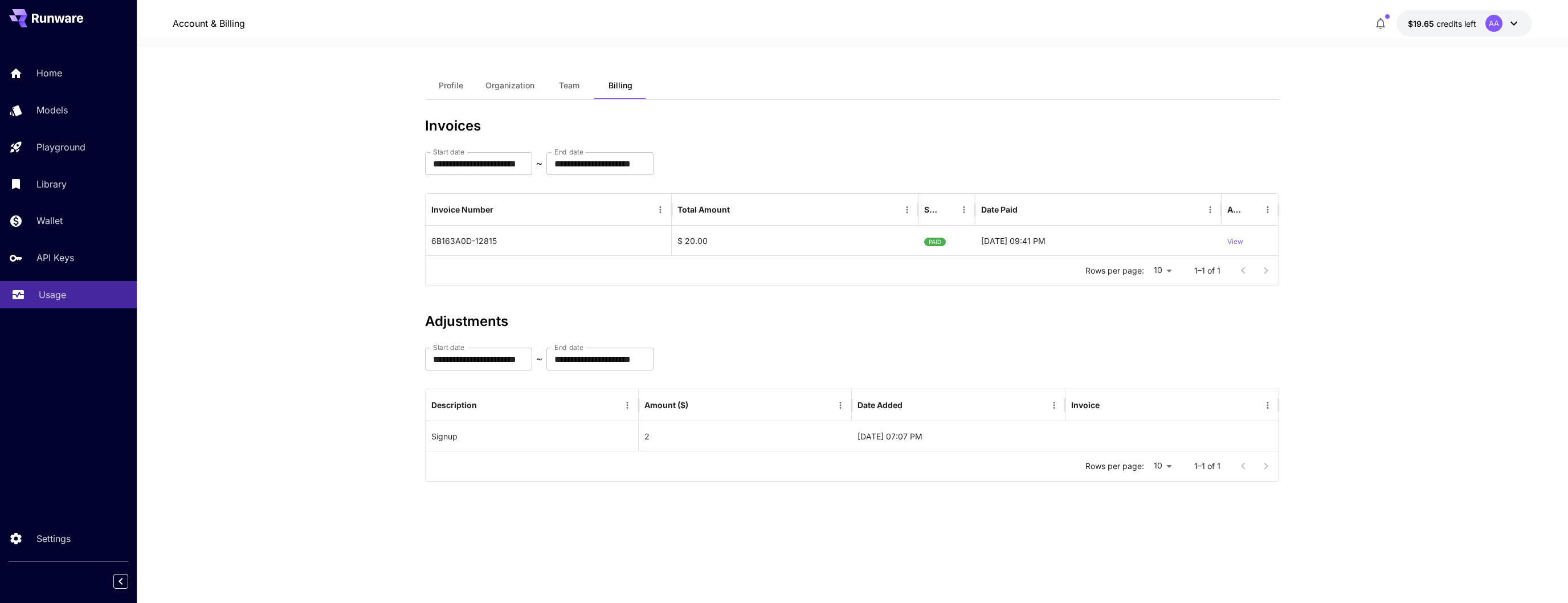
click at [57, 301] on p "Usage" at bounding box center [52, 295] width 27 height 13
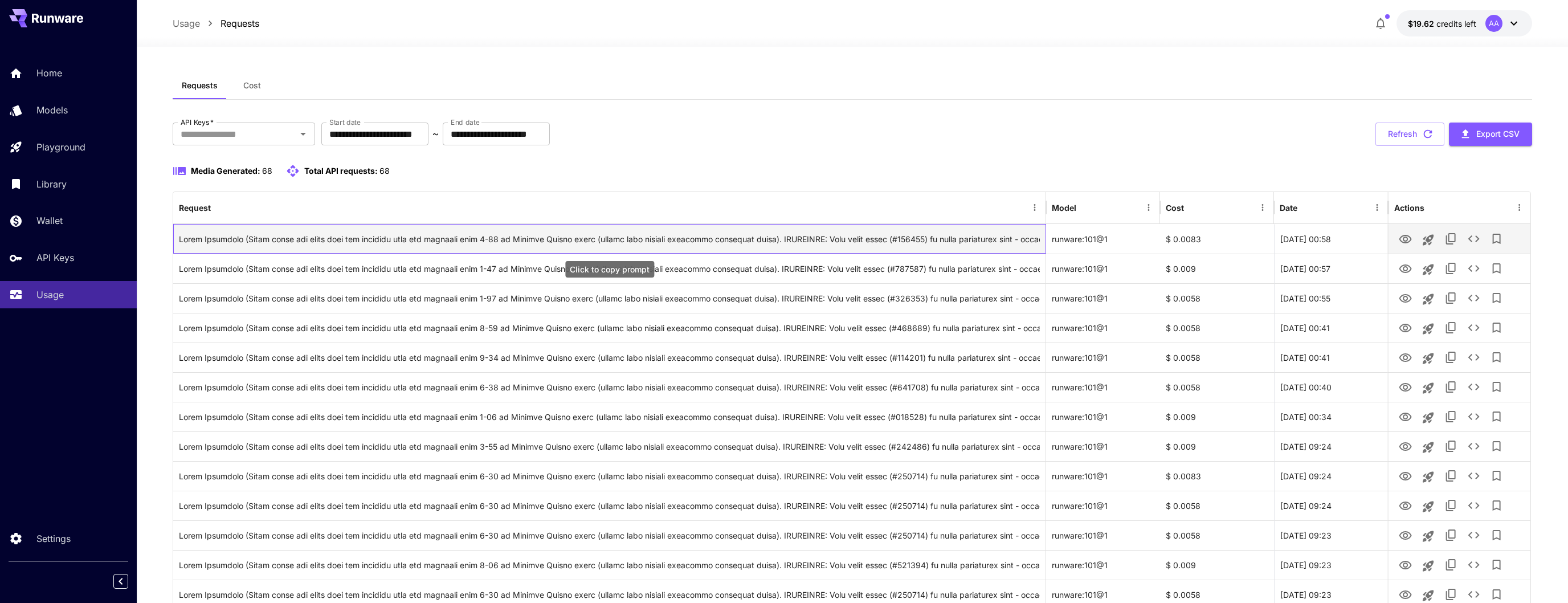
click at [753, 242] on div "Click to copy prompt" at bounding box center [609, 239] width 861 height 29
